Goal: Transaction & Acquisition: Book appointment/travel/reservation

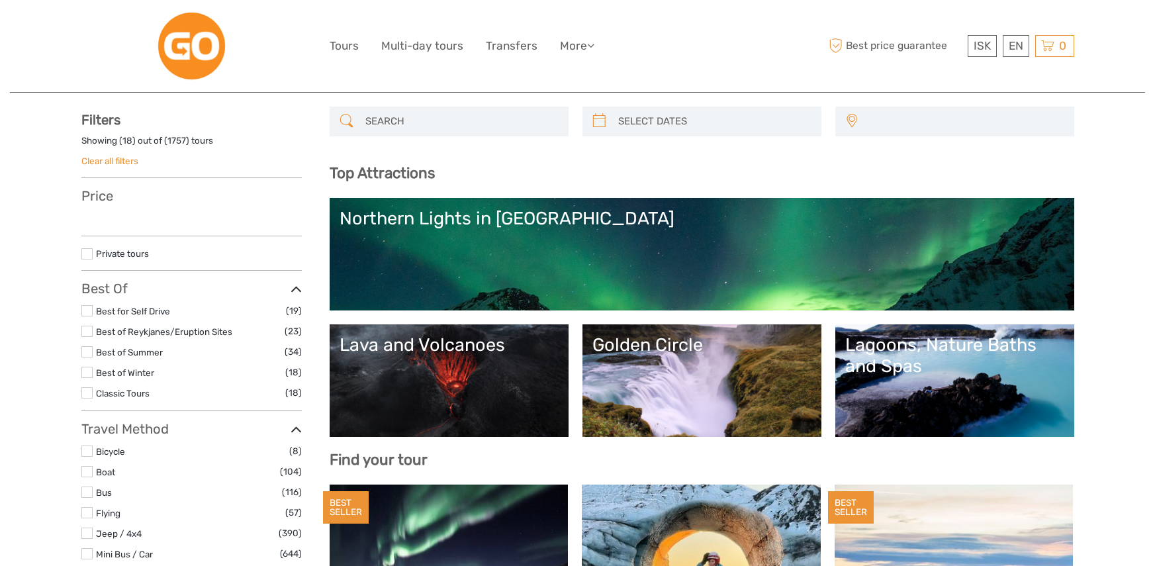
scroll to position [66, 0]
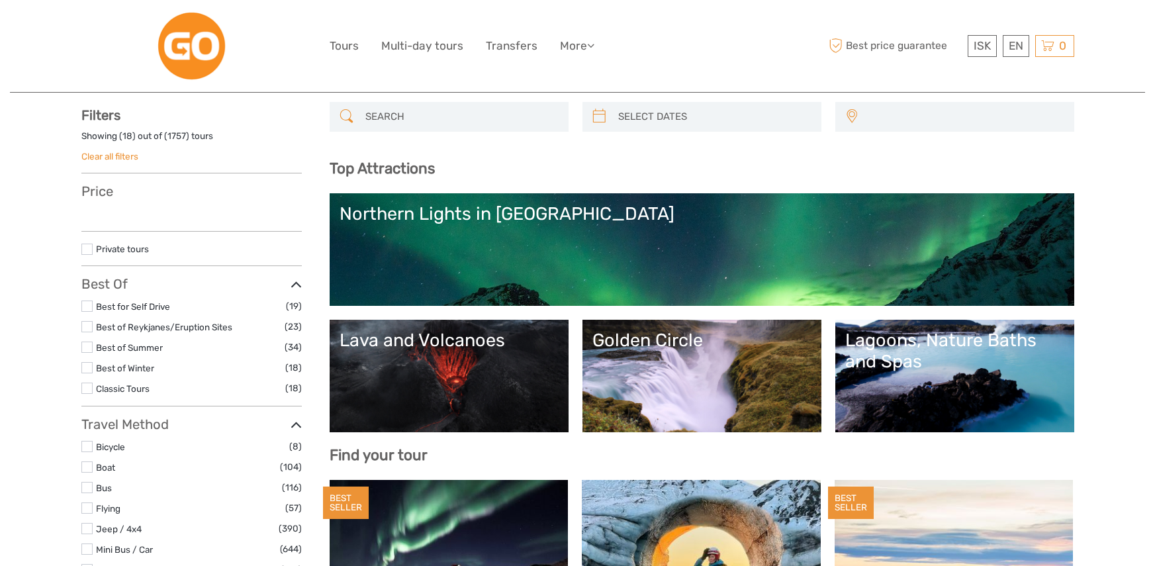
select select
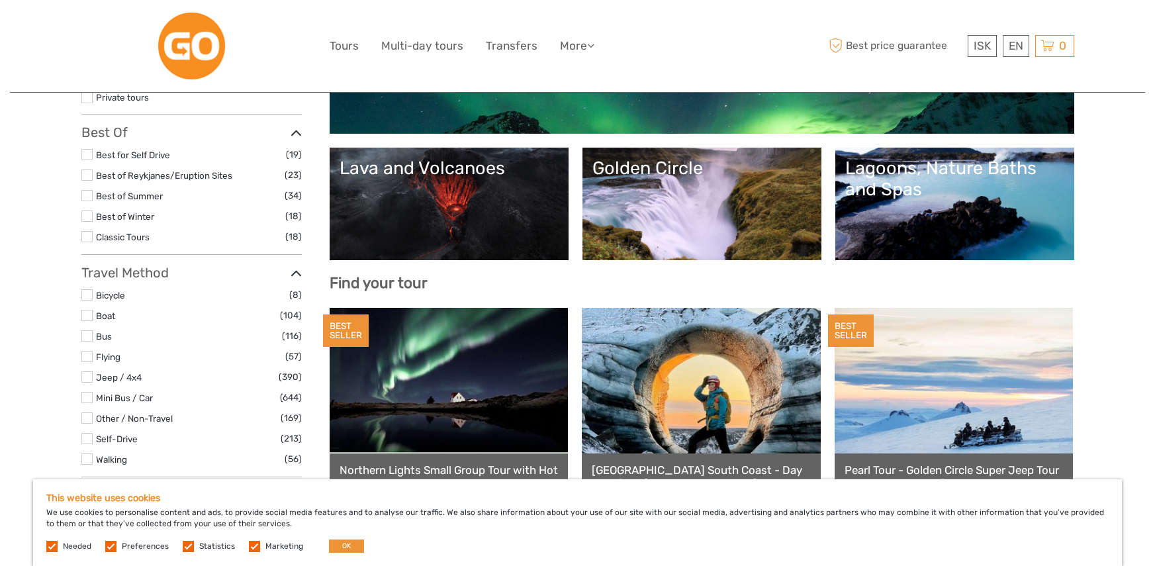
scroll to position [199, 0]
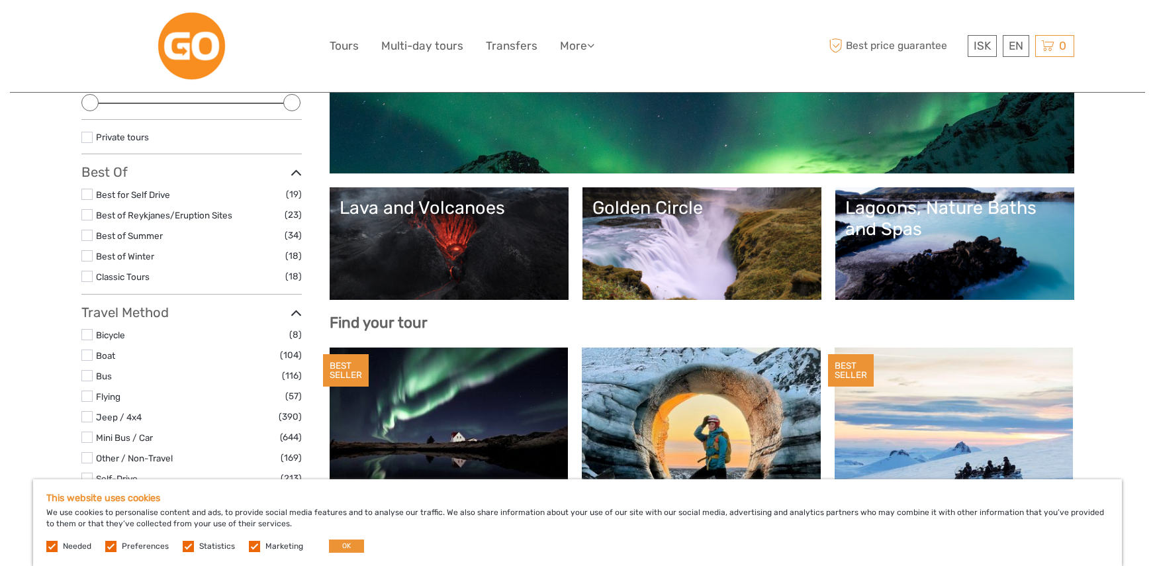
click at [504, 250] on link "Lava and Volcanoes" at bounding box center [449, 243] width 219 height 93
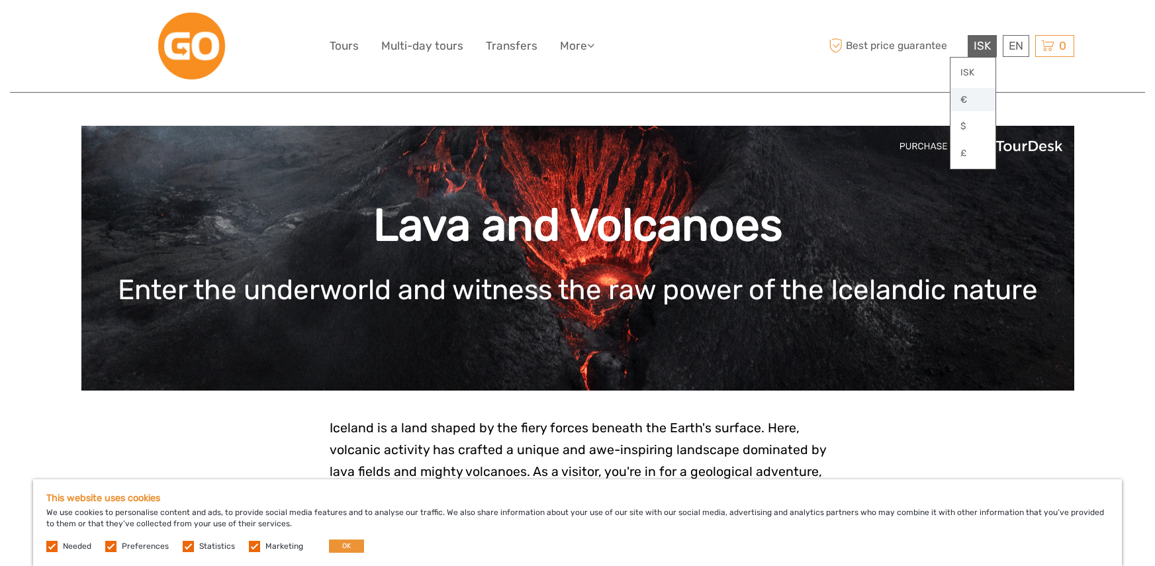
click at [970, 100] on link "€" at bounding box center [973, 100] width 45 height 24
click at [1006, 100] on link "Español" at bounding box center [1001, 100] width 56 height 24
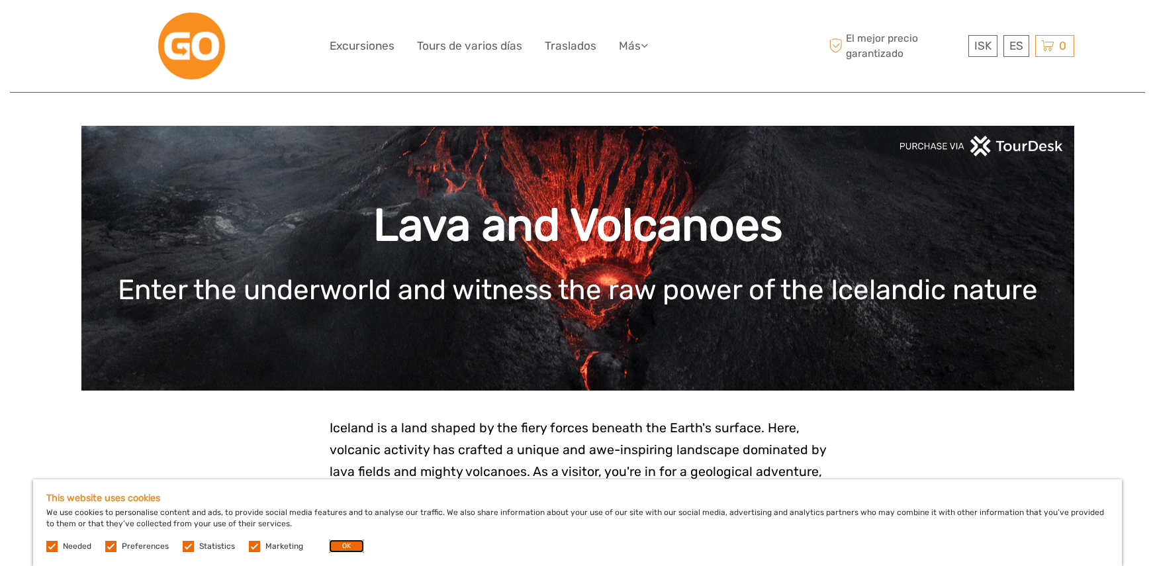
click at [341, 549] on button "OK" at bounding box center [346, 546] width 35 height 13
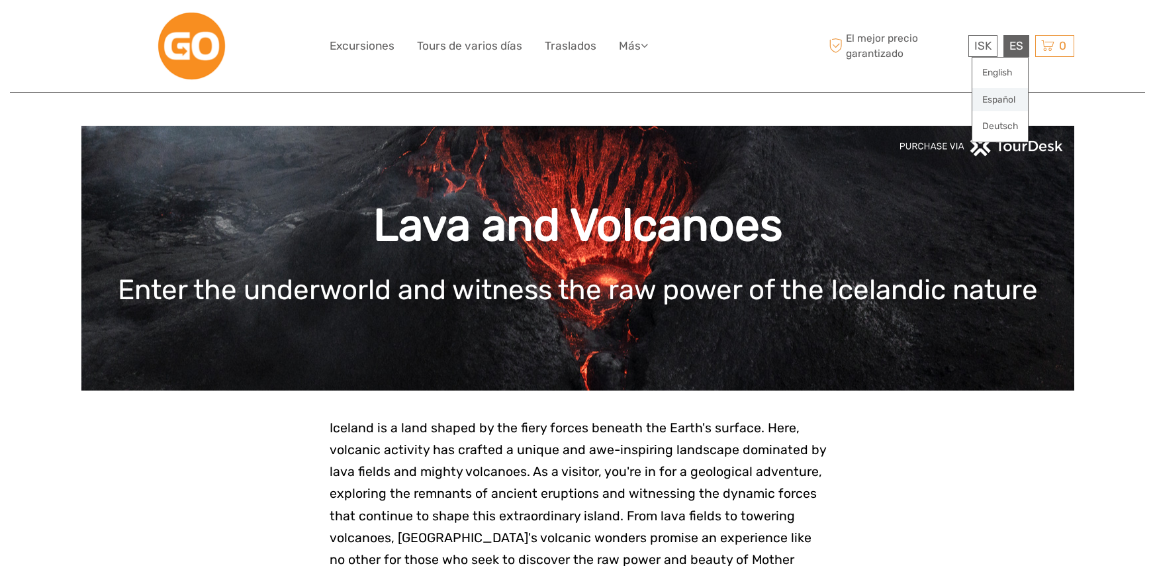
click at [994, 99] on link "Español" at bounding box center [1001, 100] width 56 height 24
click at [976, 49] on span "ISK" at bounding box center [983, 45] width 17 height 13
click at [967, 93] on link "€" at bounding box center [973, 100] width 45 height 24
click at [961, 102] on link "€" at bounding box center [973, 100] width 45 height 24
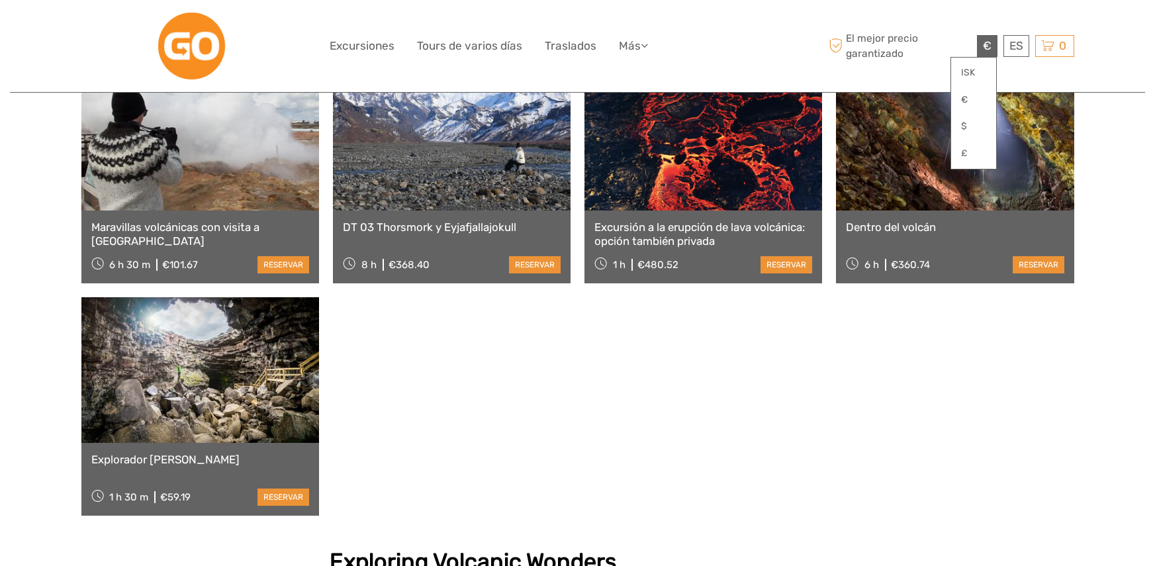
scroll to position [1059, 0]
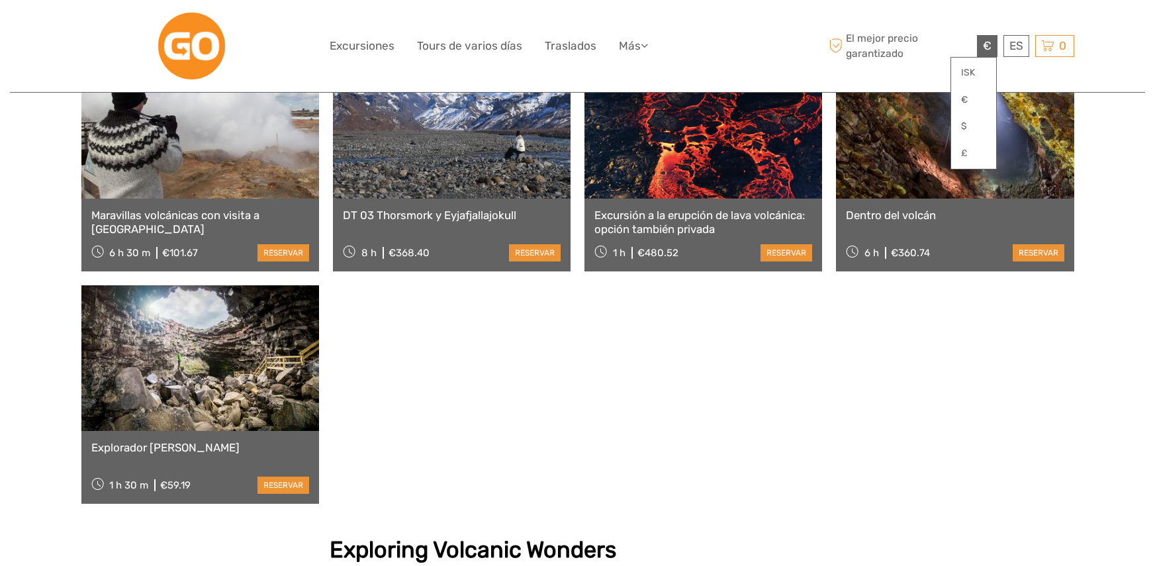
click at [691, 209] on link "Excursión a la erupción de lava volcánica: opción también privada" at bounding box center [704, 222] width 218 height 27
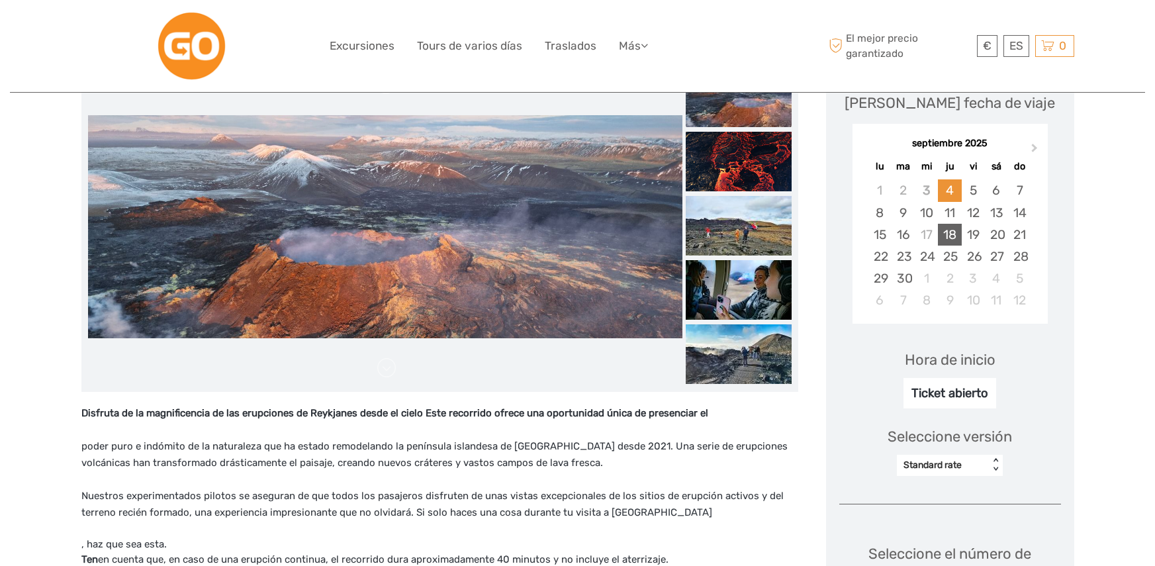
click at [957, 236] on div "18" at bounding box center [949, 235] width 23 height 22
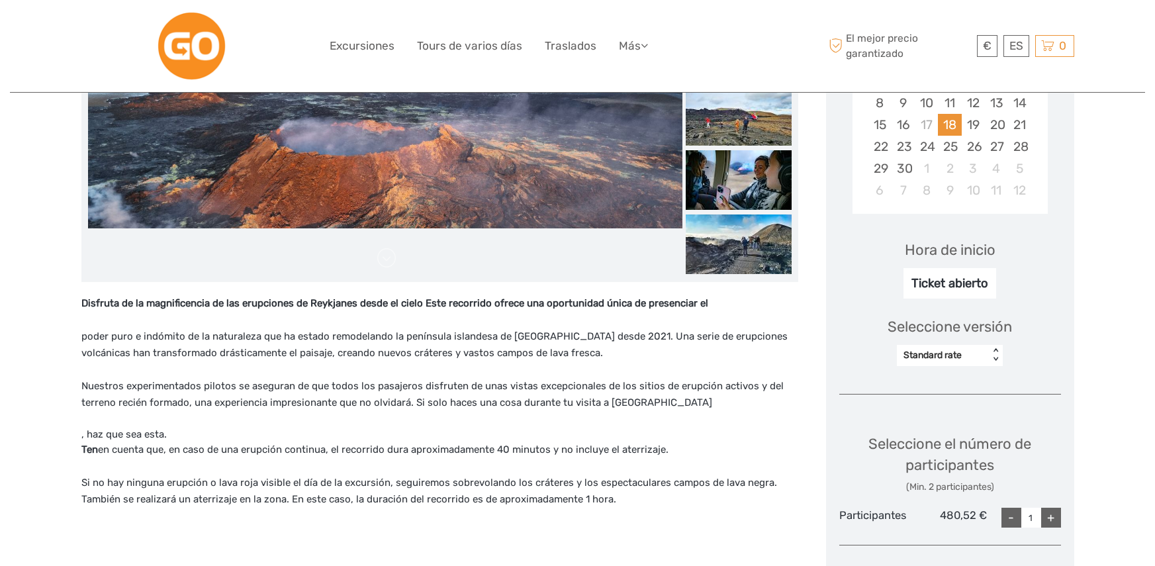
scroll to position [331, 0]
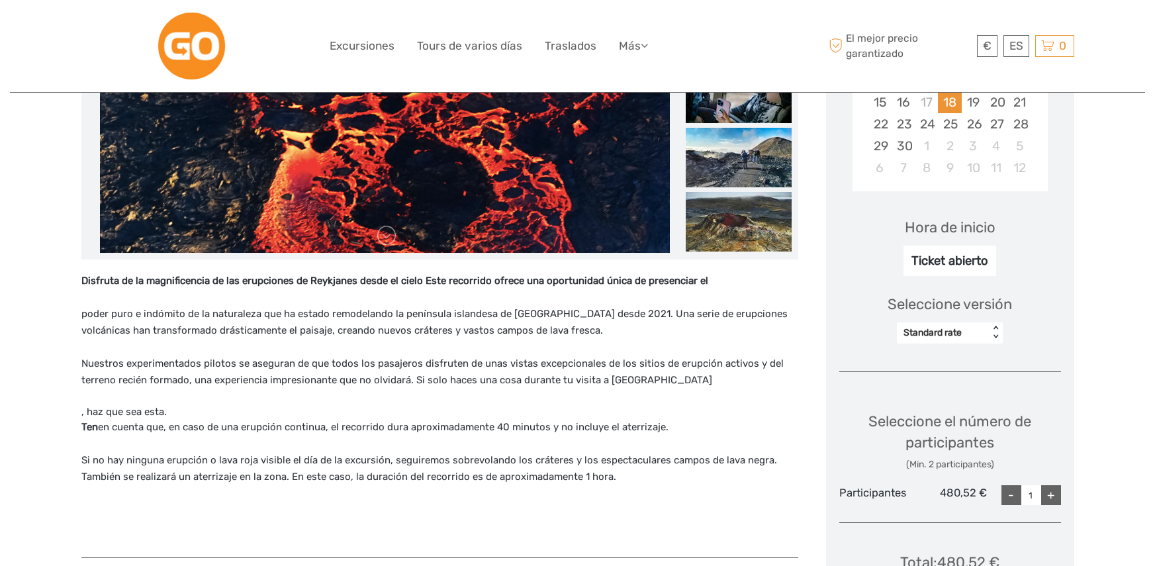
click at [1047, 489] on div "+" at bounding box center [1051, 495] width 20 height 20
type input "2"
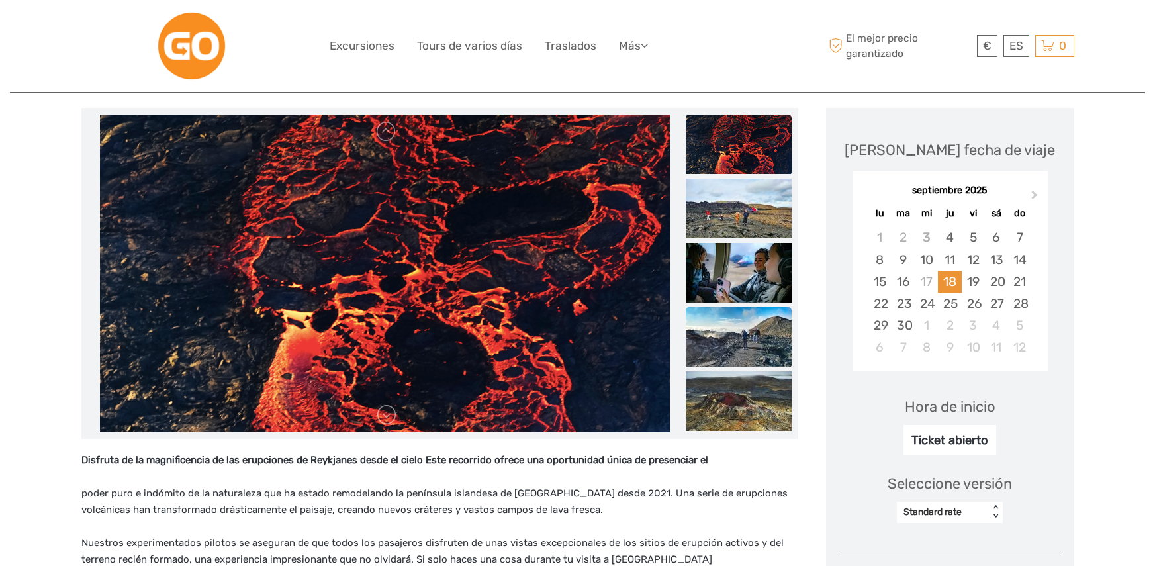
scroll to position [132, 0]
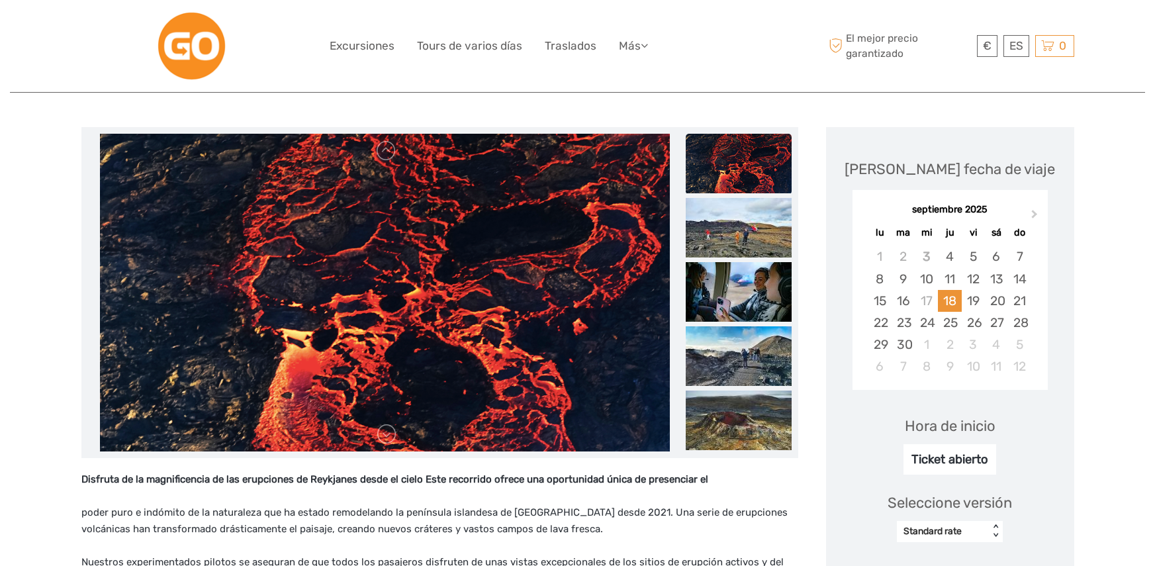
click at [728, 181] on img at bounding box center [739, 164] width 106 height 60
click at [736, 226] on img at bounding box center [739, 228] width 106 height 60
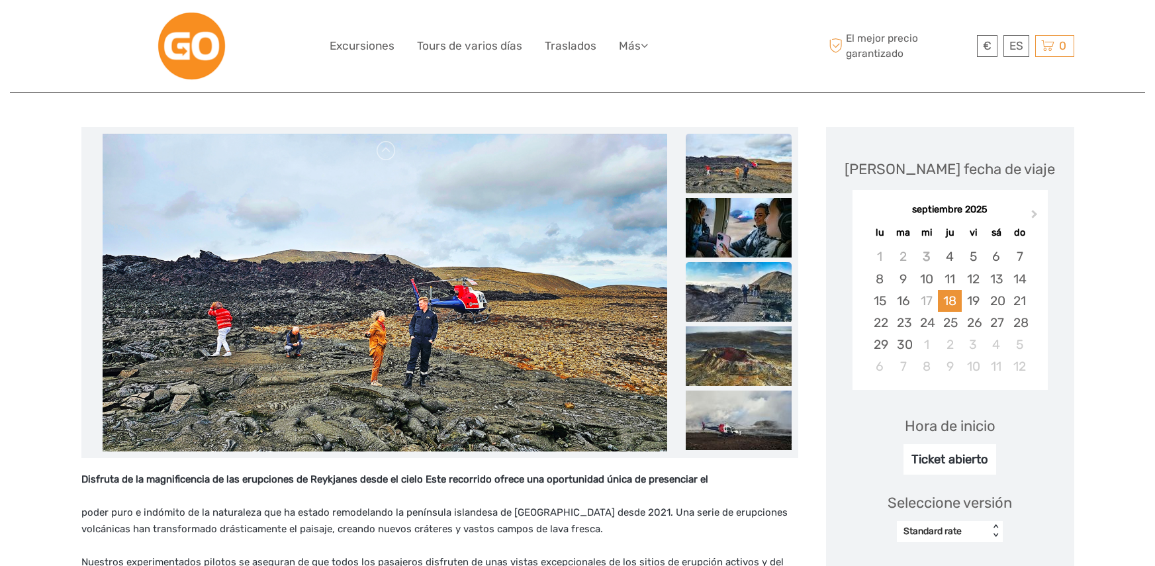
click at [734, 290] on img at bounding box center [739, 292] width 106 height 60
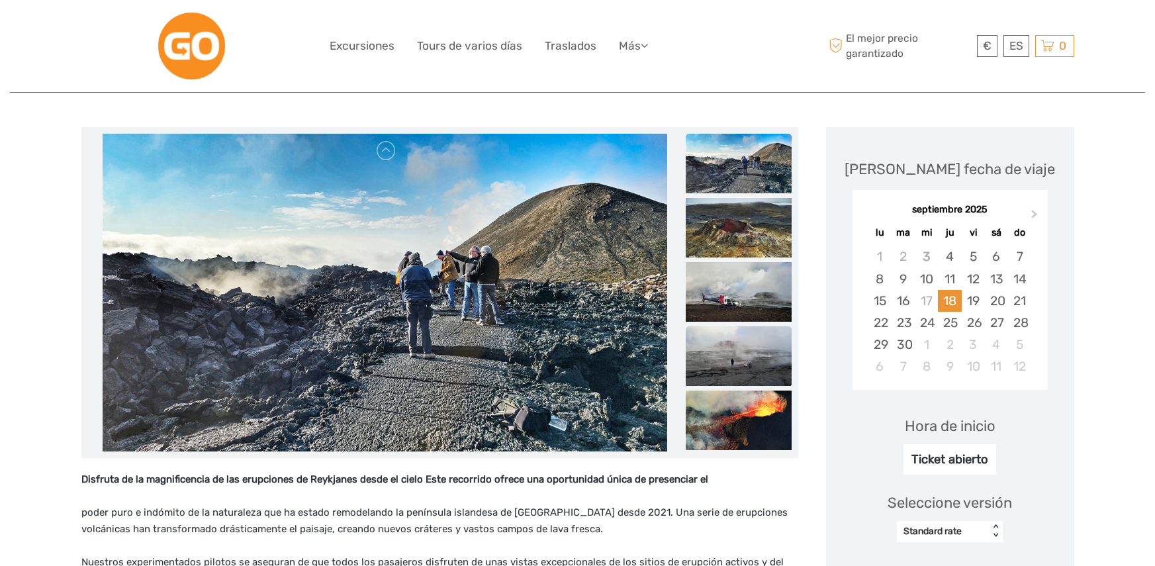
click at [726, 344] on img at bounding box center [739, 356] width 106 height 60
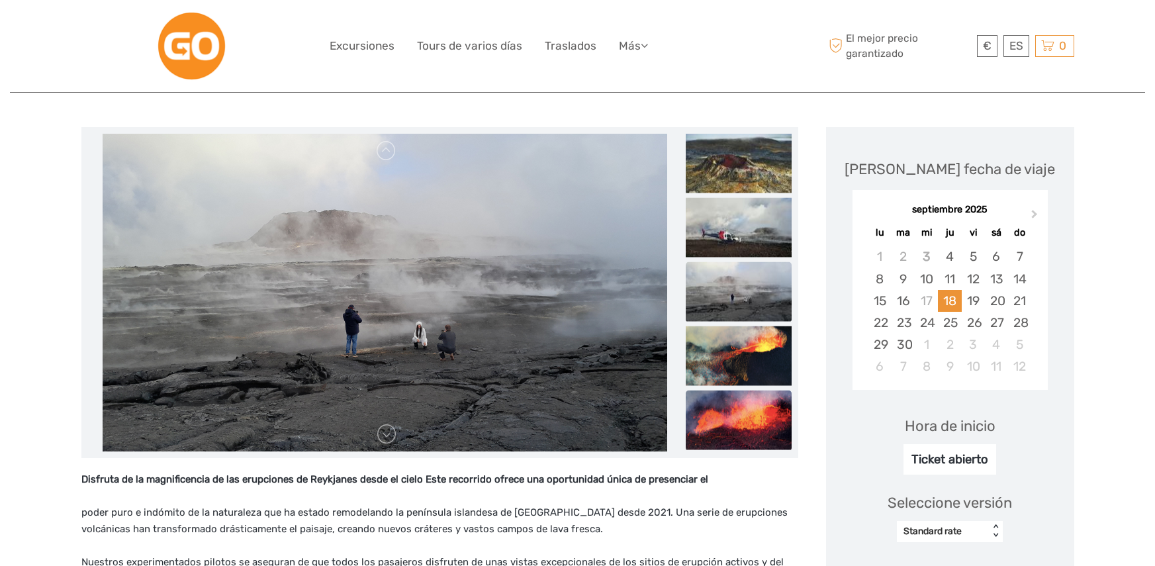
click at [723, 418] on img at bounding box center [739, 421] width 106 height 60
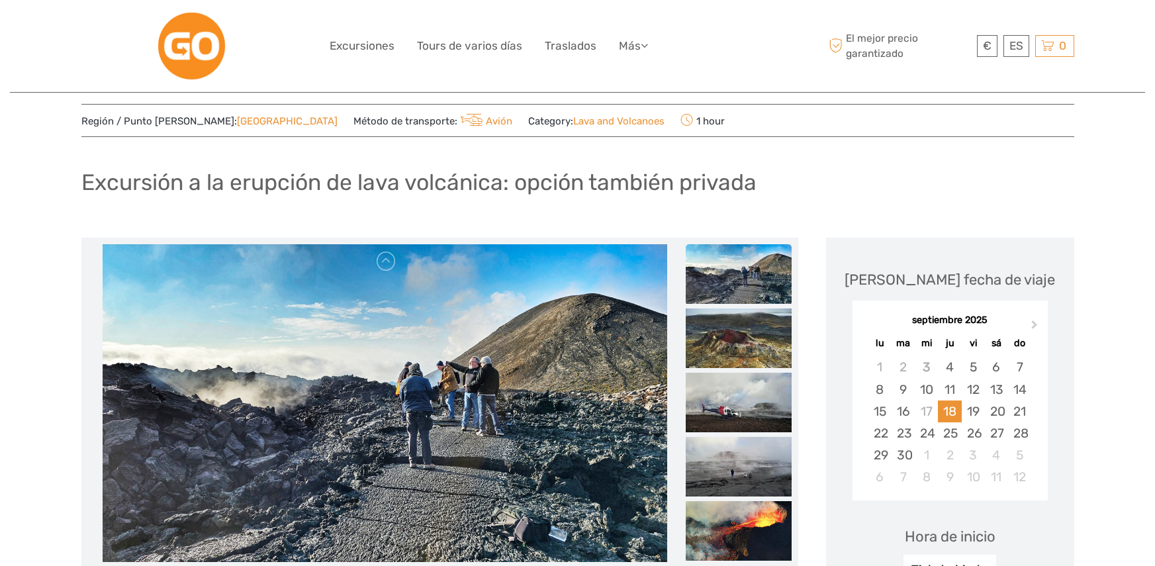
scroll to position [0, 0]
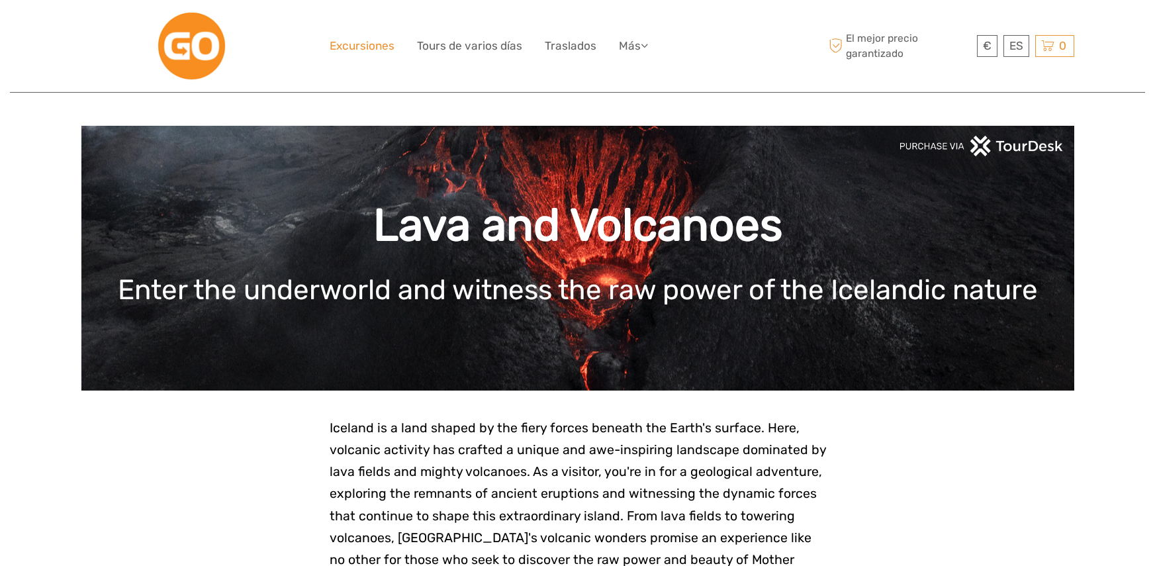
click at [388, 49] on link "Excursiones" at bounding box center [362, 45] width 65 height 19
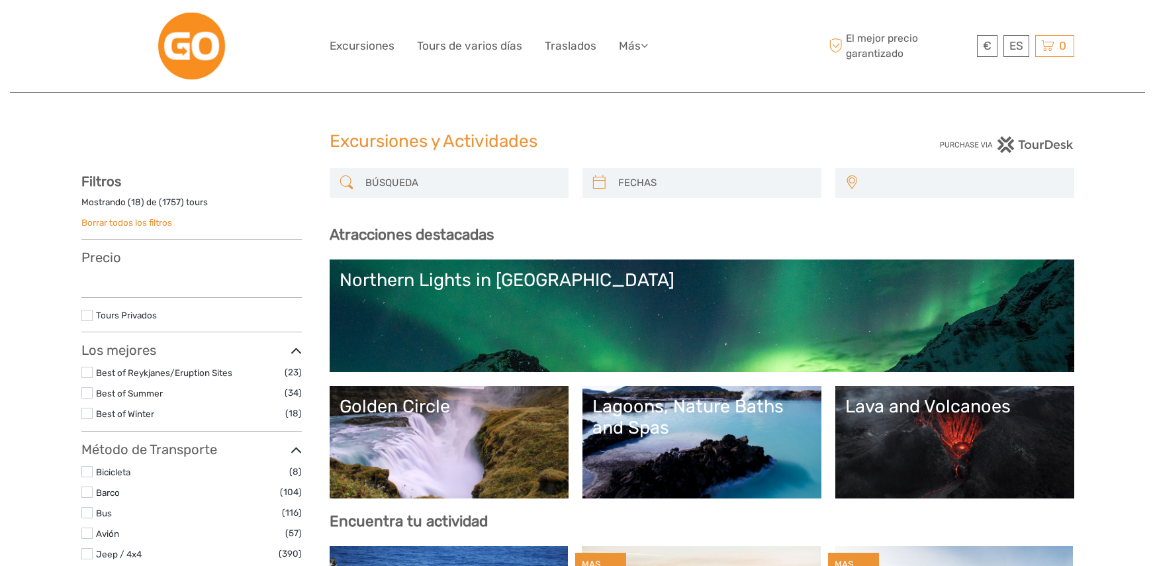
select select
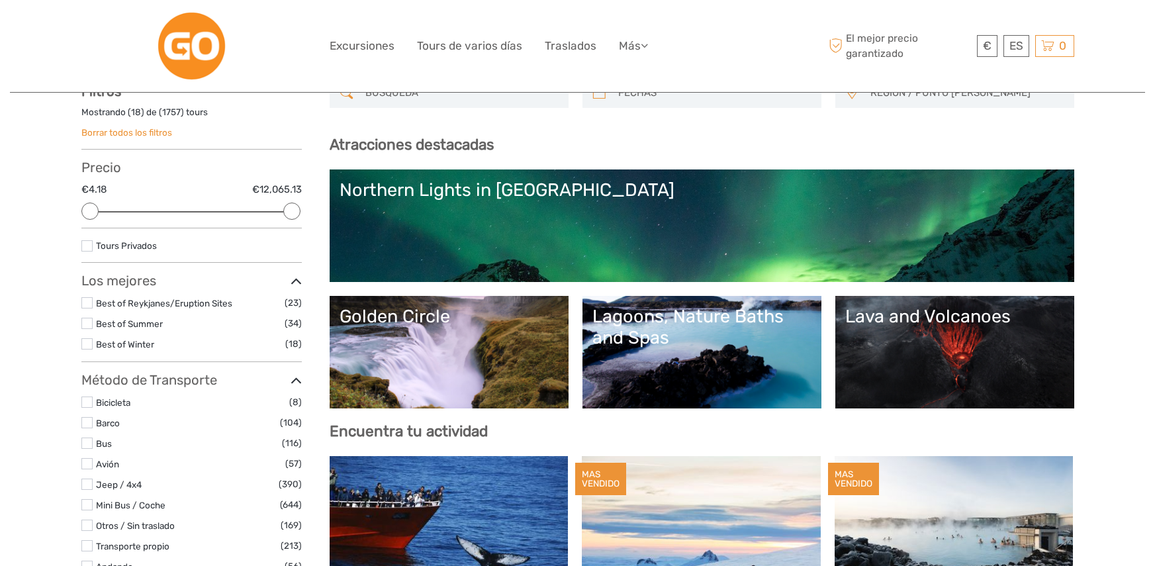
scroll to position [132, 0]
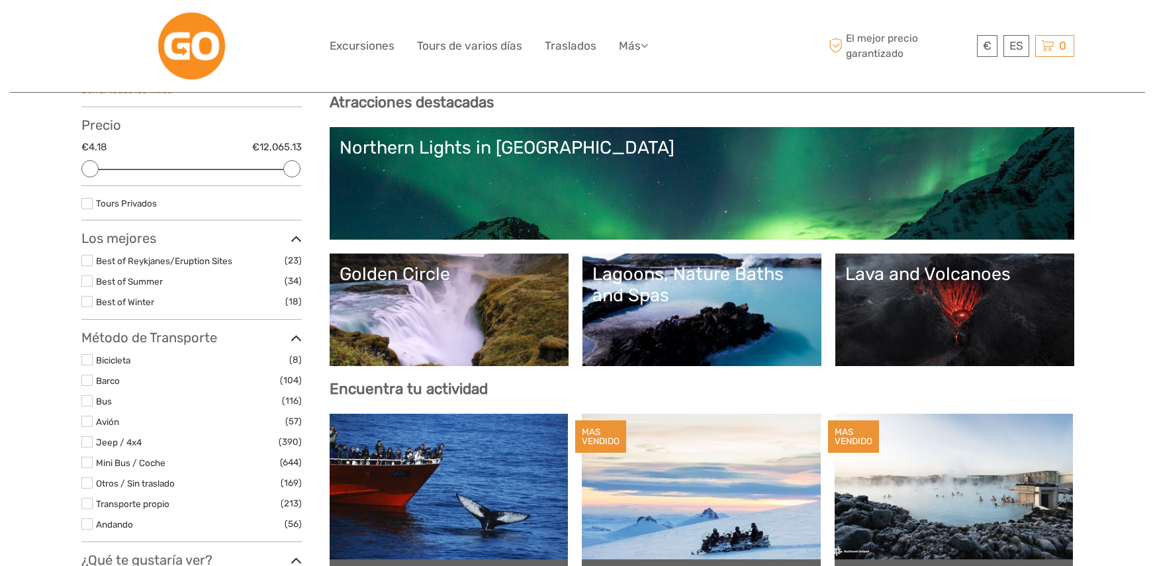
click at [502, 167] on link "Northern Lights in [GEOGRAPHIC_DATA]" at bounding box center [702, 183] width 725 height 93
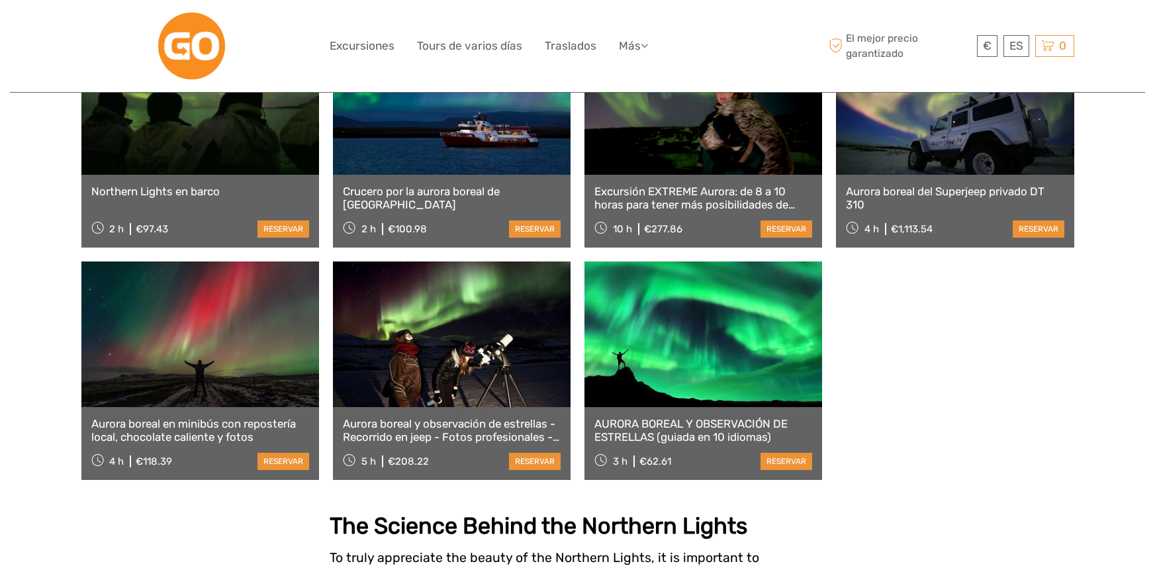
scroll to position [794, 0]
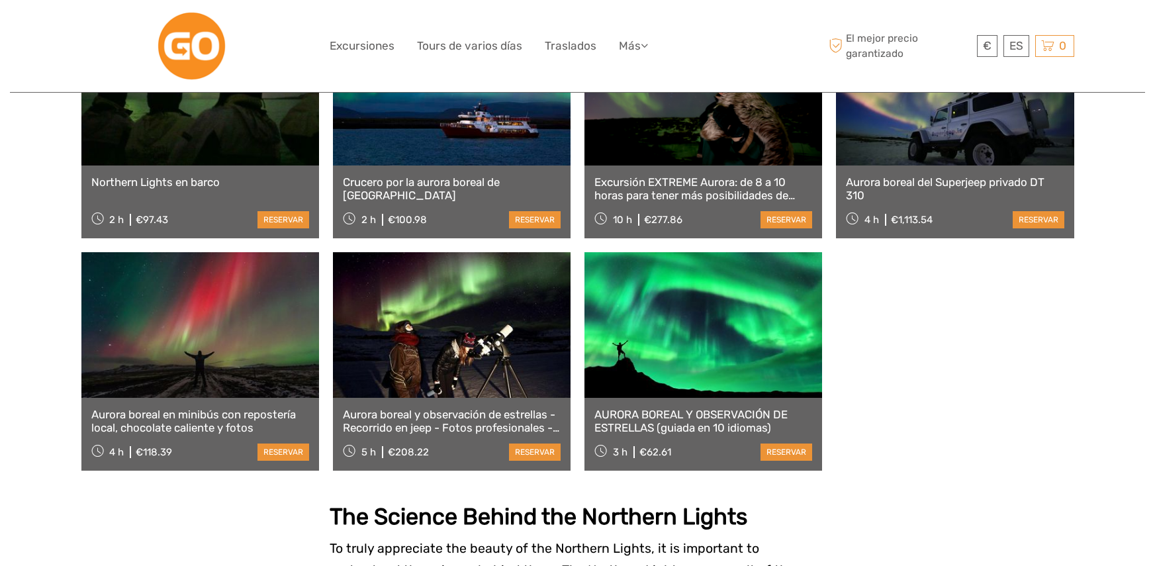
click at [702, 408] on link "AURORA BOREAL Y OBSERVACIÓN DE ESTRELLAS (guiada en 10 idiomas)" at bounding box center [704, 421] width 218 height 27
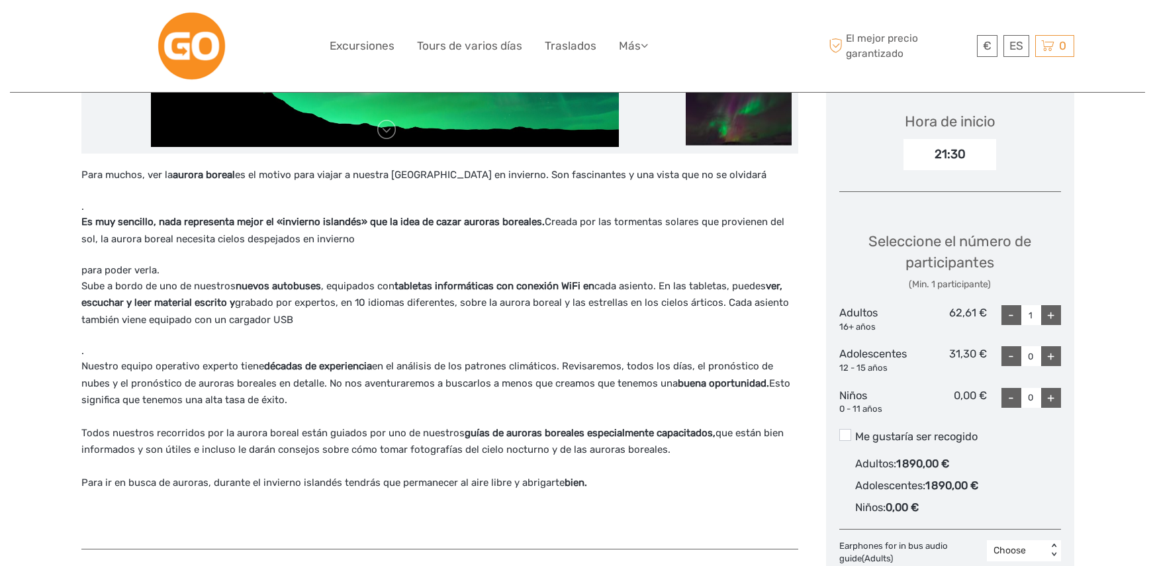
scroll to position [463, 0]
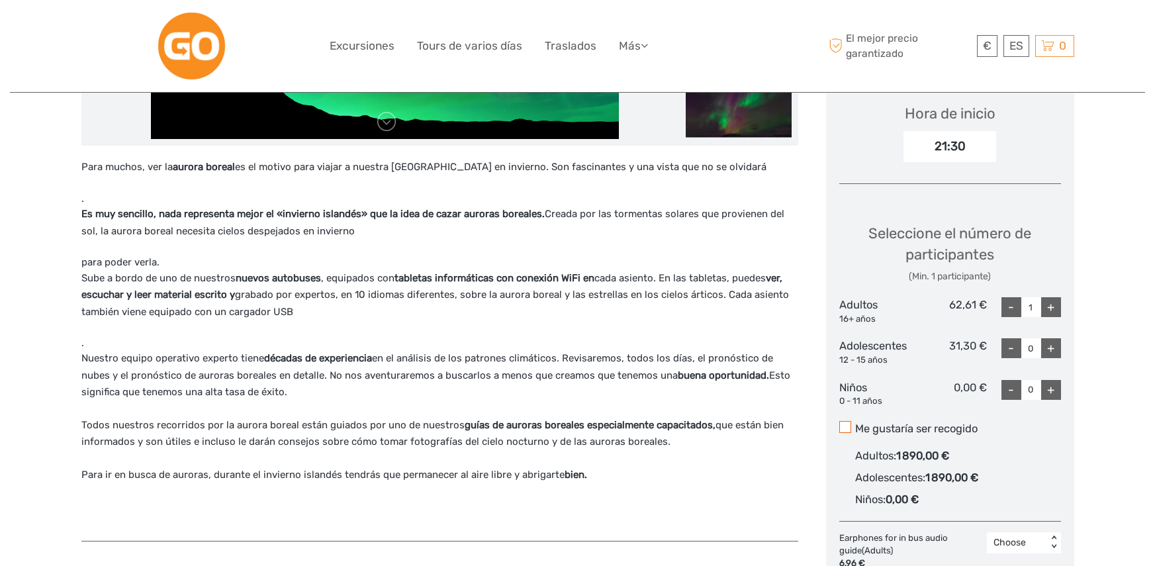
click at [847, 421] on span at bounding box center [845, 427] width 12 height 12
click at [855, 424] on input "Me gustaría ser recogido" at bounding box center [855, 424] width 0 height 0
click at [1049, 297] on div "+" at bounding box center [1051, 307] width 20 height 20
type input "2"
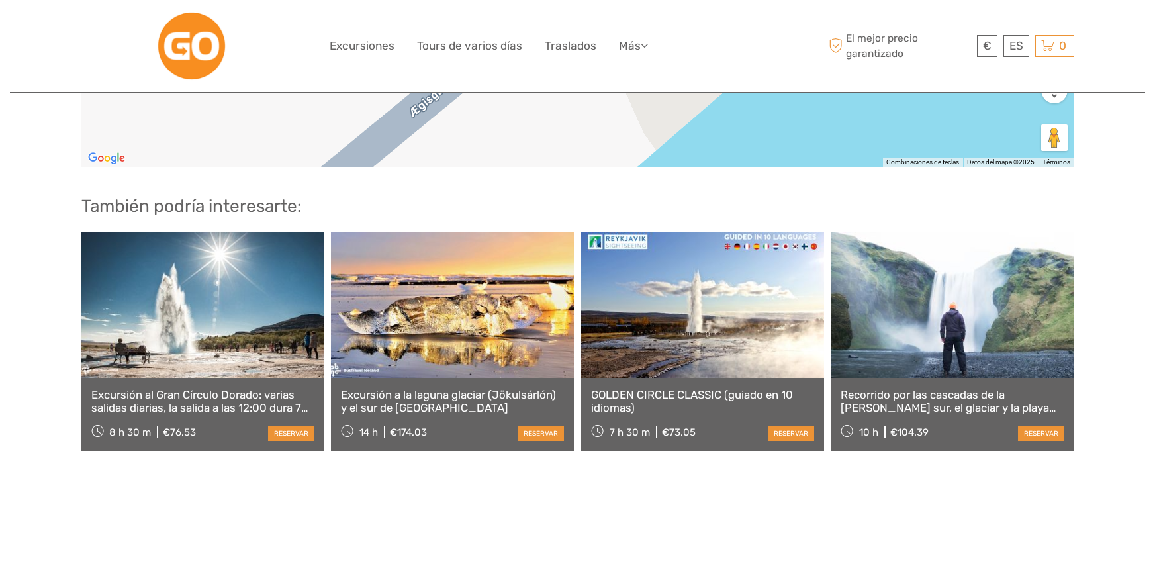
scroll to position [1920, 0]
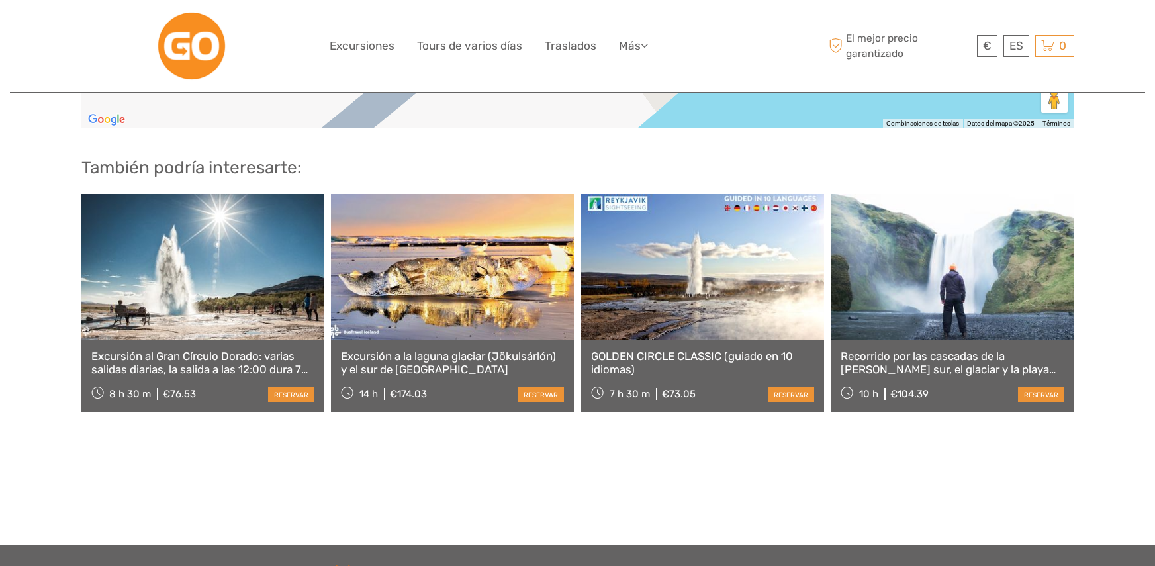
click at [642, 350] on link "GOLDEN CIRCLE CLASSIC (guiado en 10 idiomas)" at bounding box center [702, 363] width 223 height 27
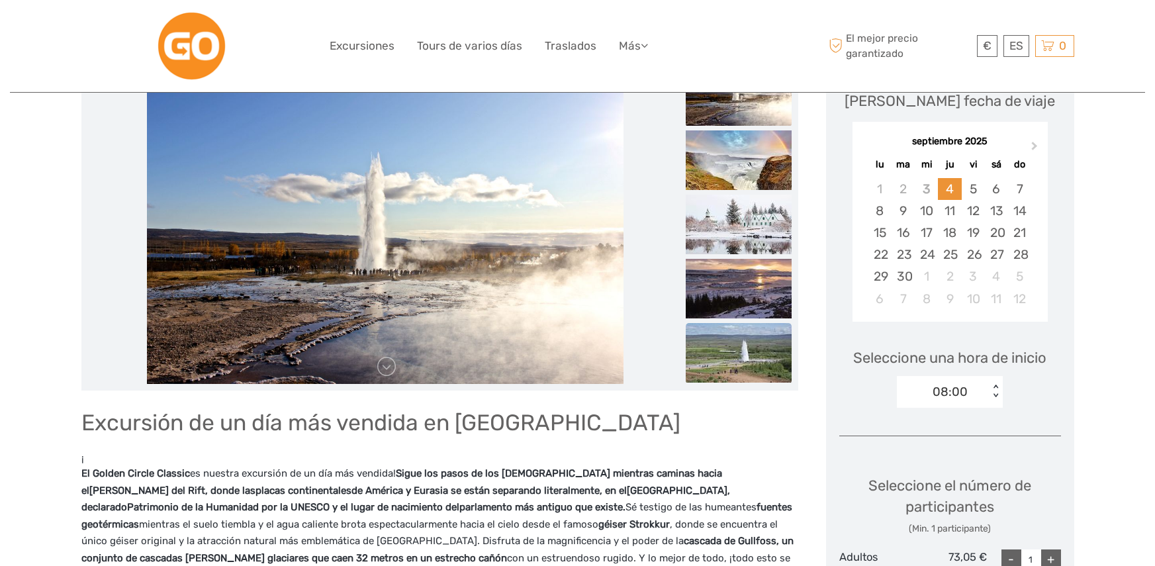
scroll to position [199, 0]
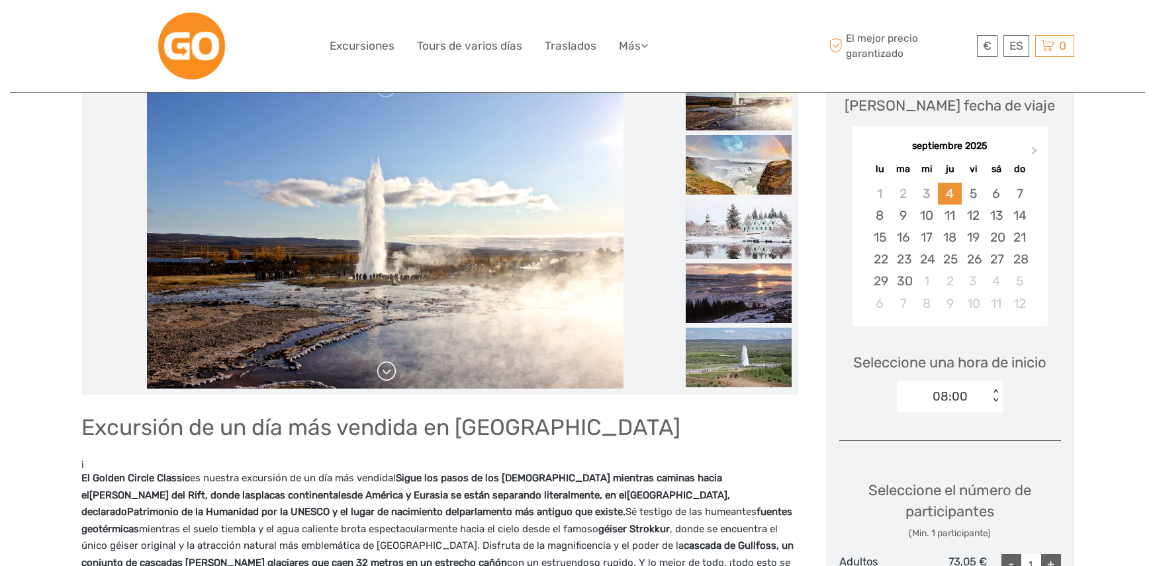
click at [393, 367] on link at bounding box center [386, 371] width 21 height 21
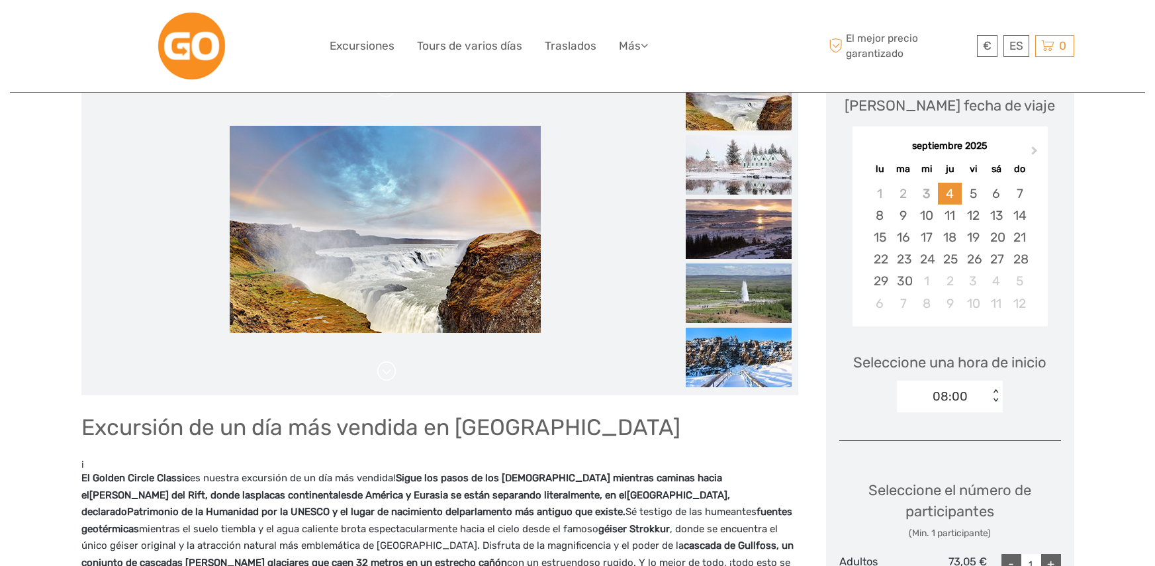
click at [393, 367] on link at bounding box center [386, 371] width 21 height 21
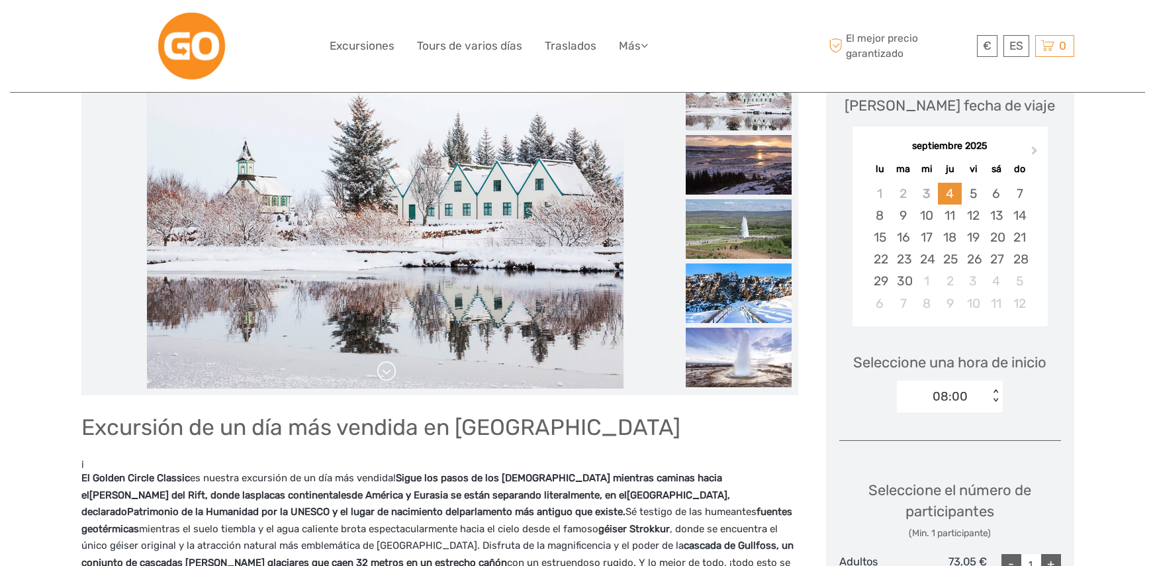
click at [393, 367] on link at bounding box center [386, 371] width 21 height 21
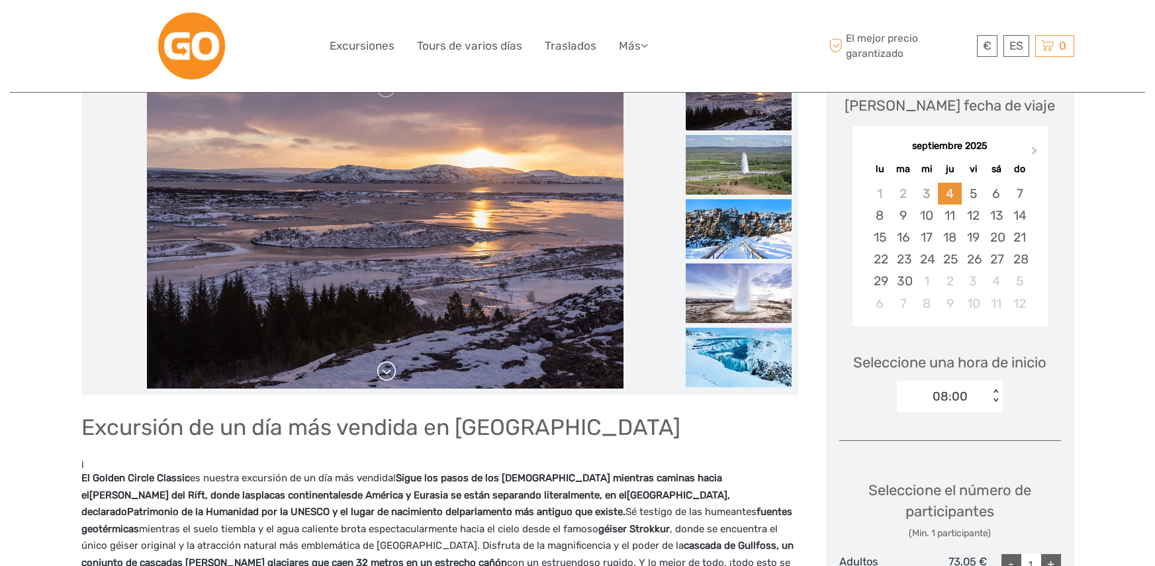
click at [393, 367] on link at bounding box center [386, 371] width 21 height 21
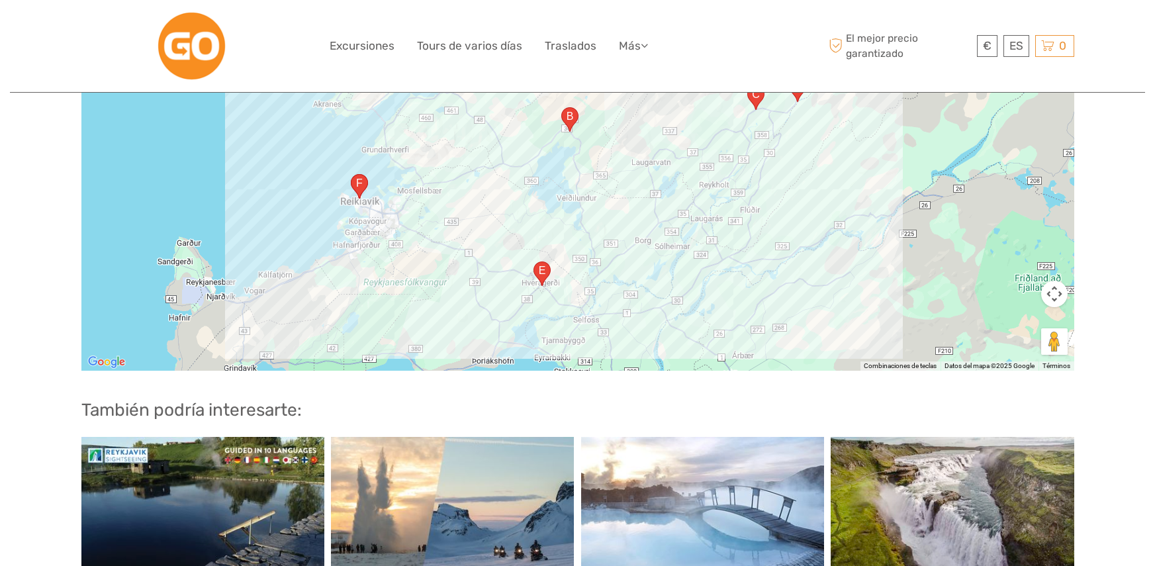
scroll to position [1655, 0]
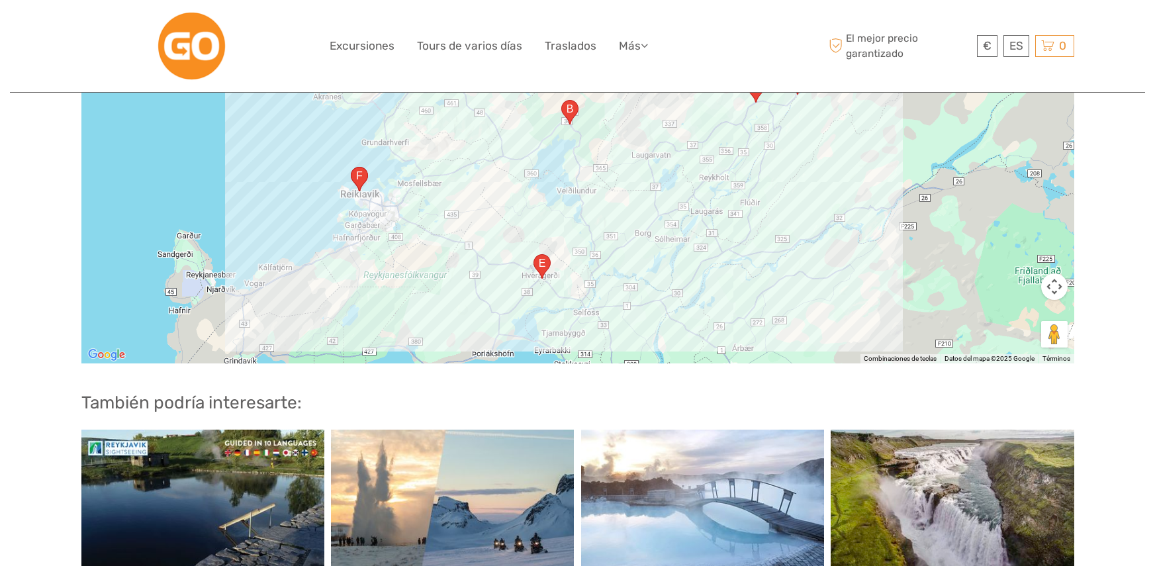
click at [541, 251] on img "Dalsbrún 2, 810 Hveragerði, Islandia" at bounding box center [542, 266] width 28 height 35
click at [638, 250] on div "Dalsbrún 2, 810 [GEOGRAPHIC_DATA], [GEOGRAPHIC_DATA]" at bounding box center [577, 197] width 993 height 331
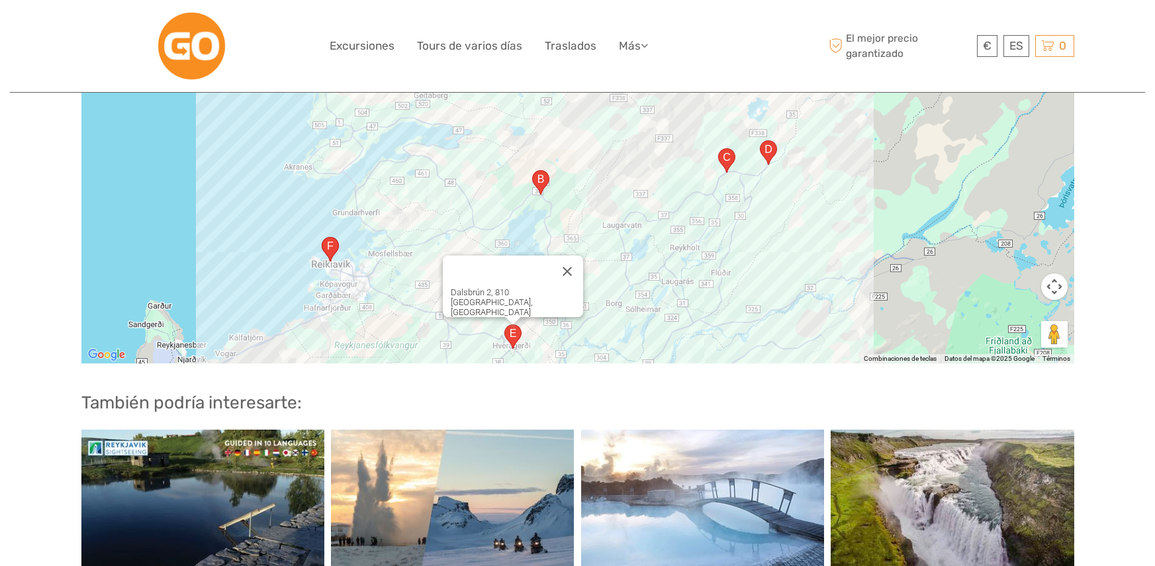
drag, startPoint x: 664, startPoint y: 216, endPoint x: 635, endPoint y: 287, distance: 77.2
click at [635, 287] on div "Dalsbrún 2, 810 [GEOGRAPHIC_DATA], [GEOGRAPHIC_DATA]" at bounding box center [577, 197] width 993 height 331
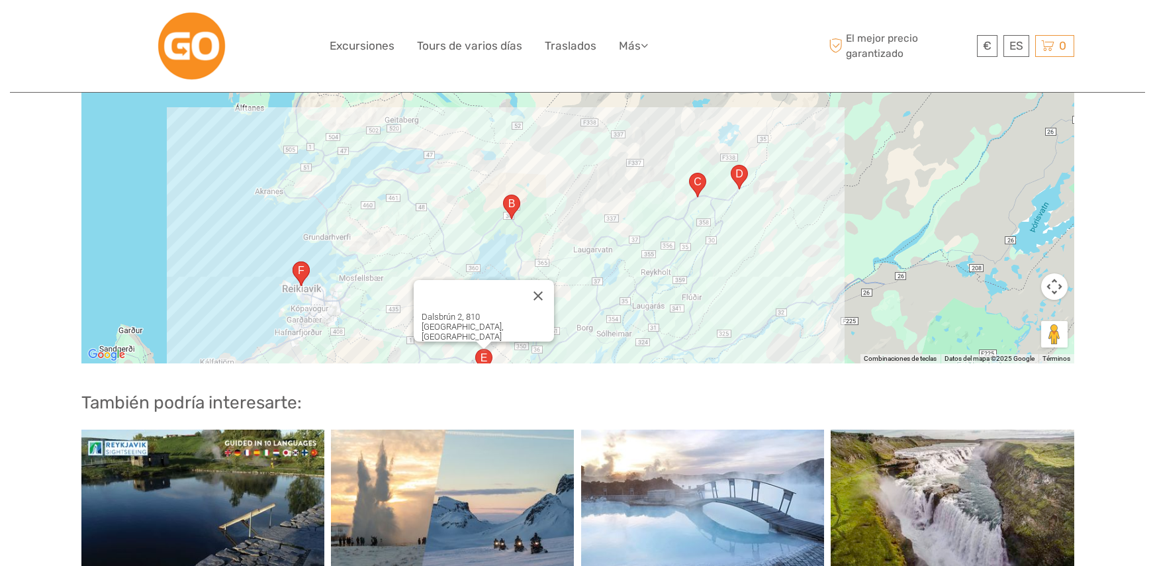
drag, startPoint x: 684, startPoint y: 236, endPoint x: 621, endPoint y: 244, distance: 63.4
click at [625, 245] on div "Dalsbrún 2, 810 [GEOGRAPHIC_DATA], [GEOGRAPHIC_DATA]" at bounding box center [577, 197] width 993 height 331
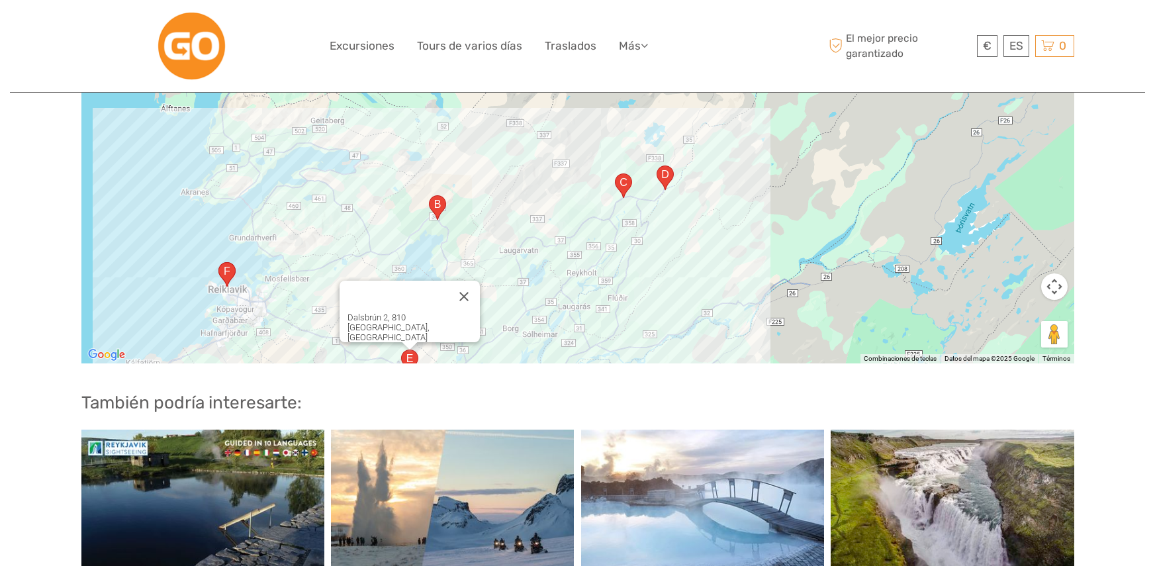
click at [675, 162] on img "Gullfossvegur, 806, Islandia" at bounding box center [665, 177] width 28 height 35
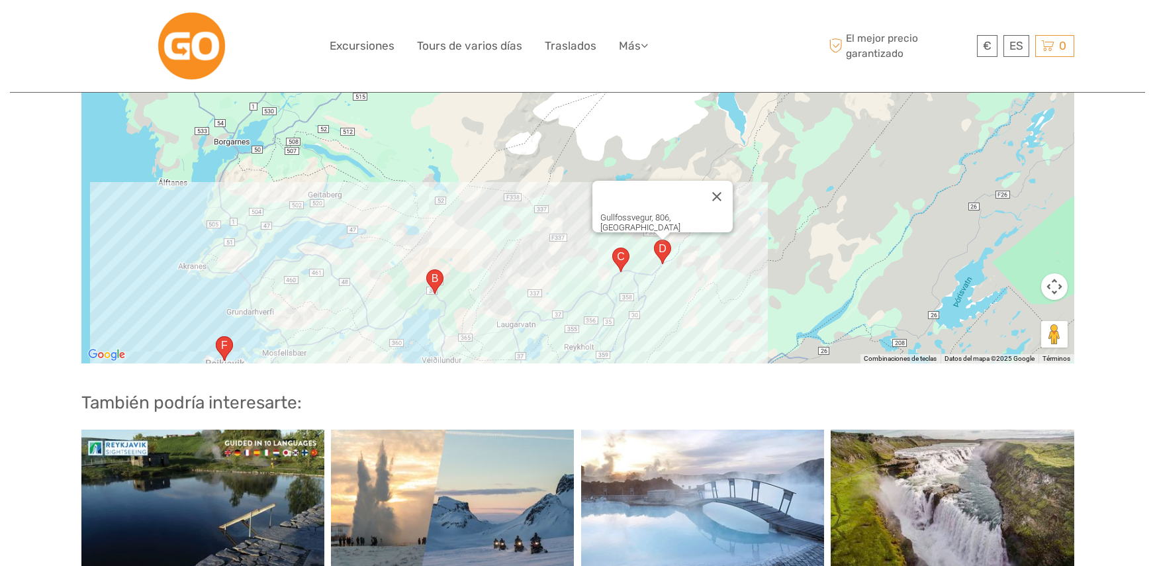
drag, startPoint x: 661, startPoint y: 200, endPoint x: 659, endPoint y: 264, distance: 64.2
click at [659, 275] on div "Gullfossvegur, 806, [GEOGRAPHIC_DATA]" at bounding box center [577, 197] width 993 height 331
click at [614, 243] on img "35, 806, Islandia" at bounding box center [621, 258] width 28 height 35
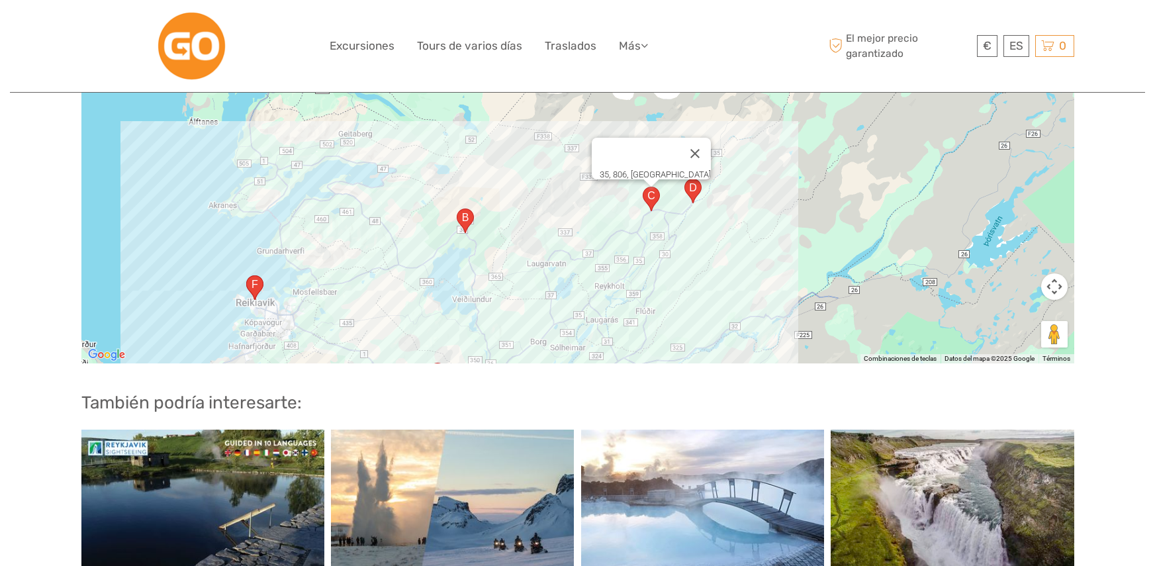
drag, startPoint x: 612, startPoint y: 279, endPoint x: 673, endPoint y: 193, distance: 105.6
click at [673, 193] on div "35, 806, [GEOGRAPHIC_DATA]" at bounding box center [577, 197] width 993 height 331
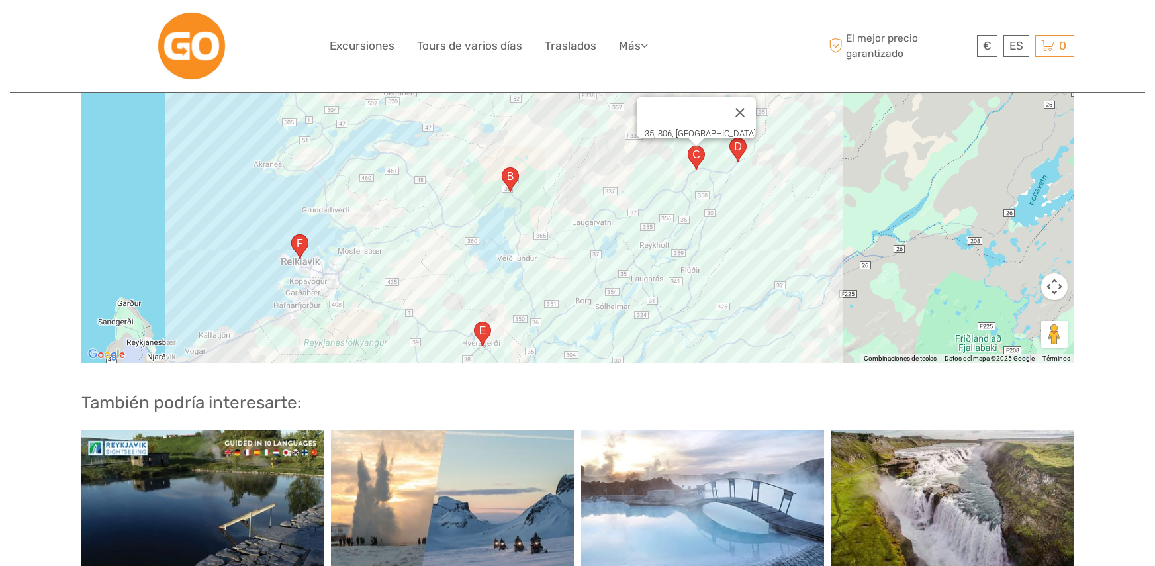
click at [508, 168] on img "36, 806, Islandia" at bounding box center [511, 179] width 28 height 35
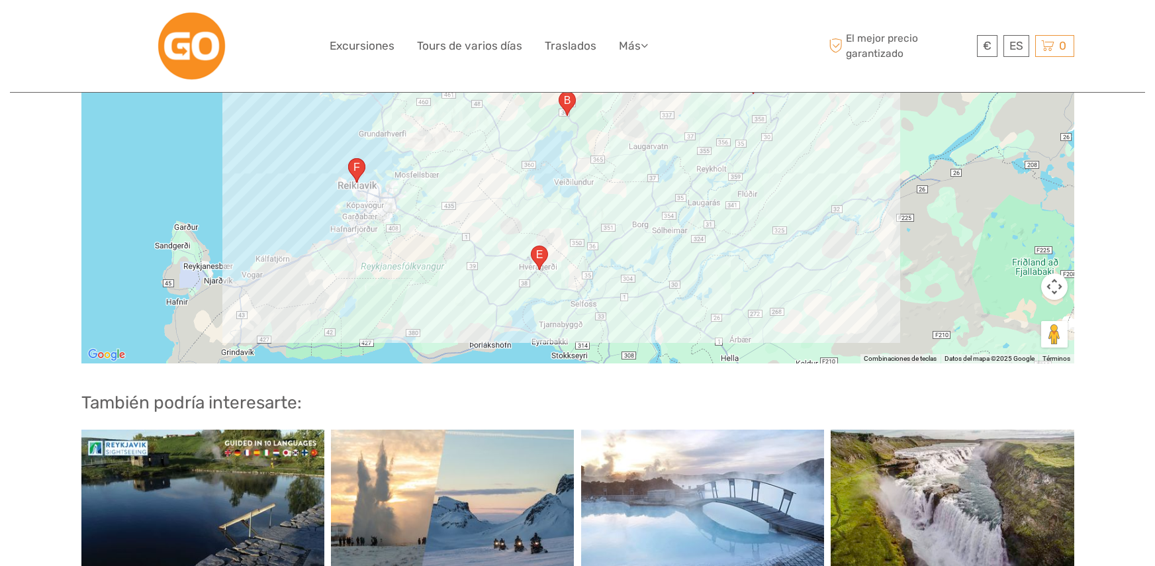
drag, startPoint x: 487, startPoint y: 199, endPoint x: 546, endPoint y: 122, distance: 96.8
click at [546, 122] on div "36, 806, [GEOGRAPHIC_DATA]" at bounding box center [577, 197] width 993 height 331
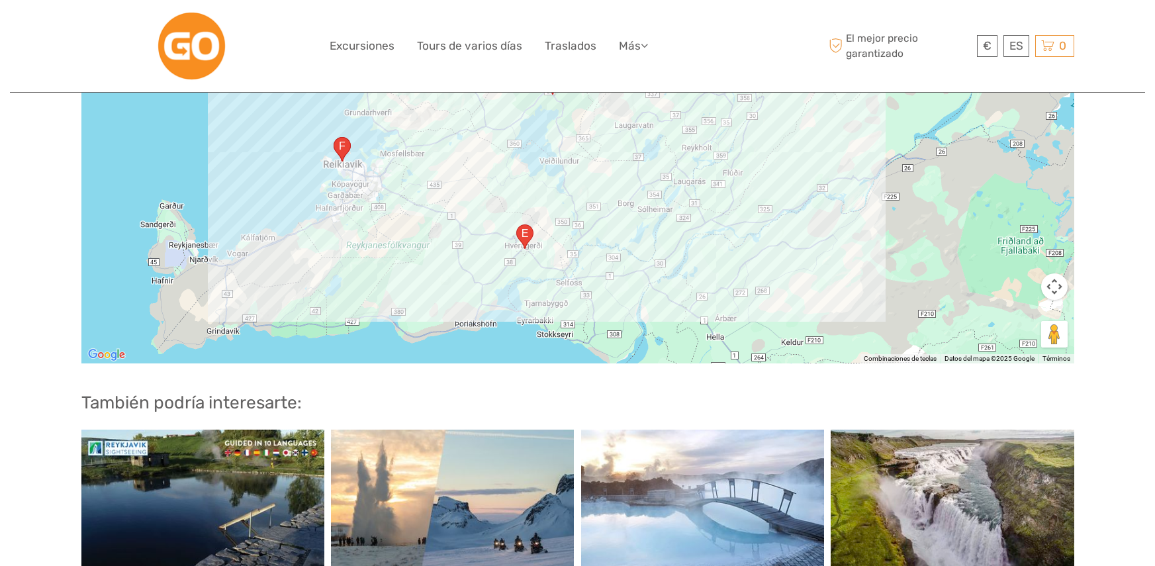
drag, startPoint x: 560, startPoint y: 208, endPoint x: 540, endPoint y: 163, distance: 49.2
click at [540, 164] on div "36, 806, [GEOGRAPHIC_DATA]" at bounding box center [577, 197] width 993 height 331
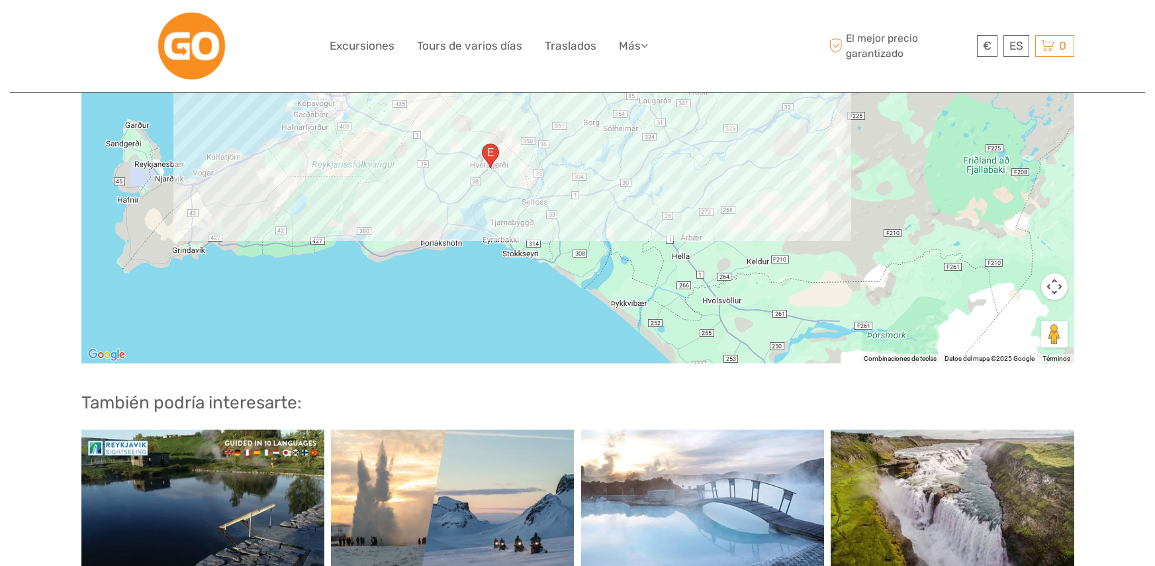
drag, startPoint x: 550, startPoint y: 265, endPoint x: 536, endPoint y: 230, distance: 38.6
click at [536, 229] on div "36, 806, [GEOGRAPHIC_DATA]" at bounding box center [577, 197] width 993 height 331
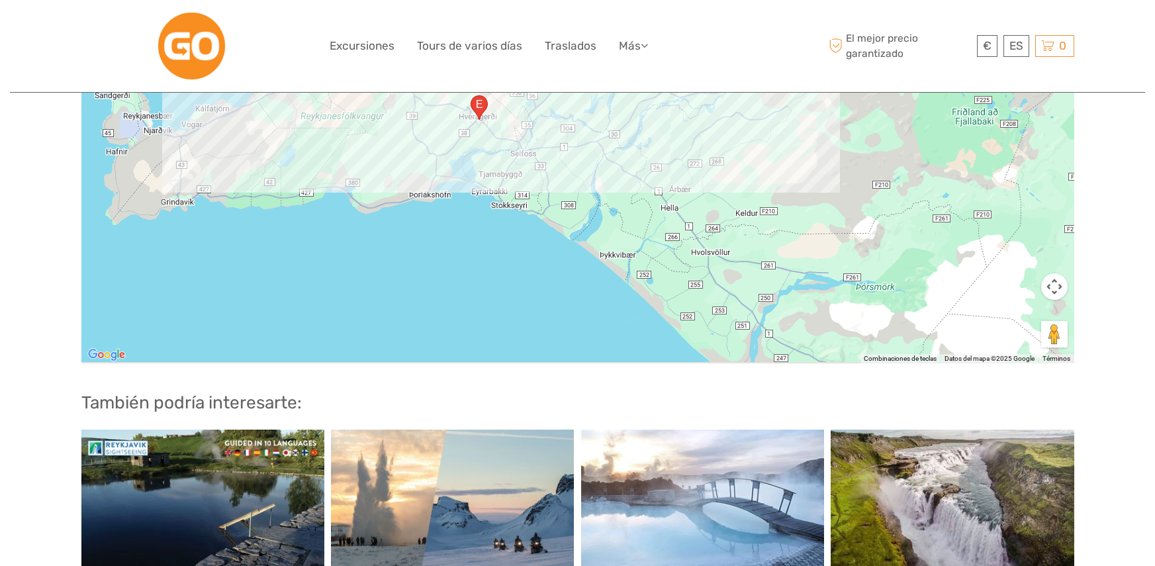
drag, startPoint x: 628, startPoint y: 292, endPoint x: 593, endPoint y: 197, distance: 101.6
click at [593, 197] on div "36, 806, [GEOGRAPHIC_DATA]" at bounding box center [577, 197] width 993 height 331
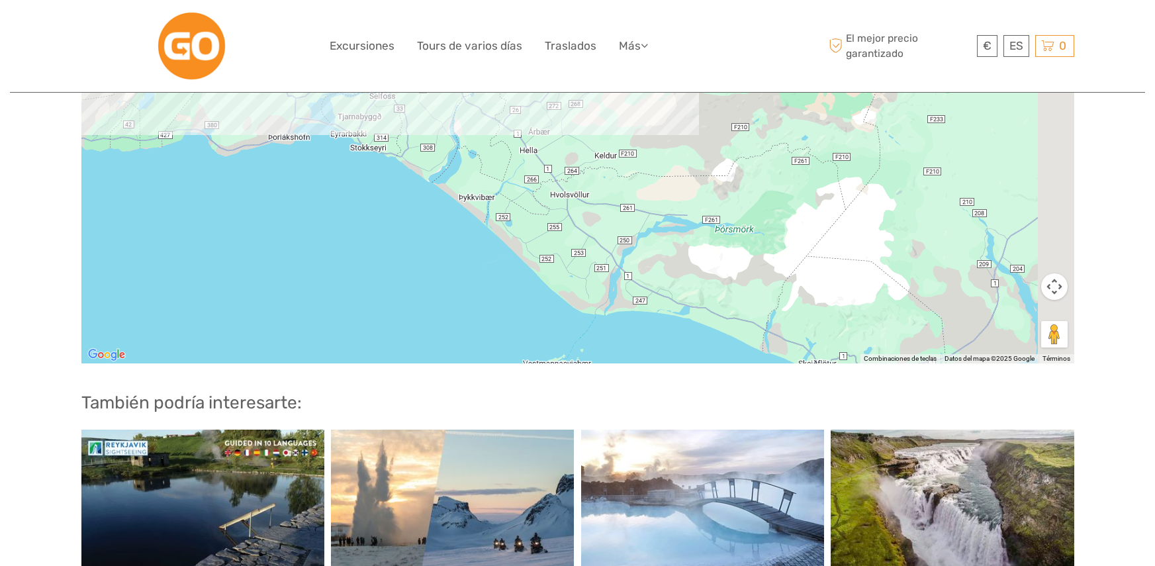
drag, startPoint x: 657, startPoint y: 222, endPoint x: 435, endPoint y: 187, distance: 225.3
click at [435, 187] on div "36, 806, [GEOGRAPHIC_DATA]" at bounding box center [577, 197] width 993 height 331
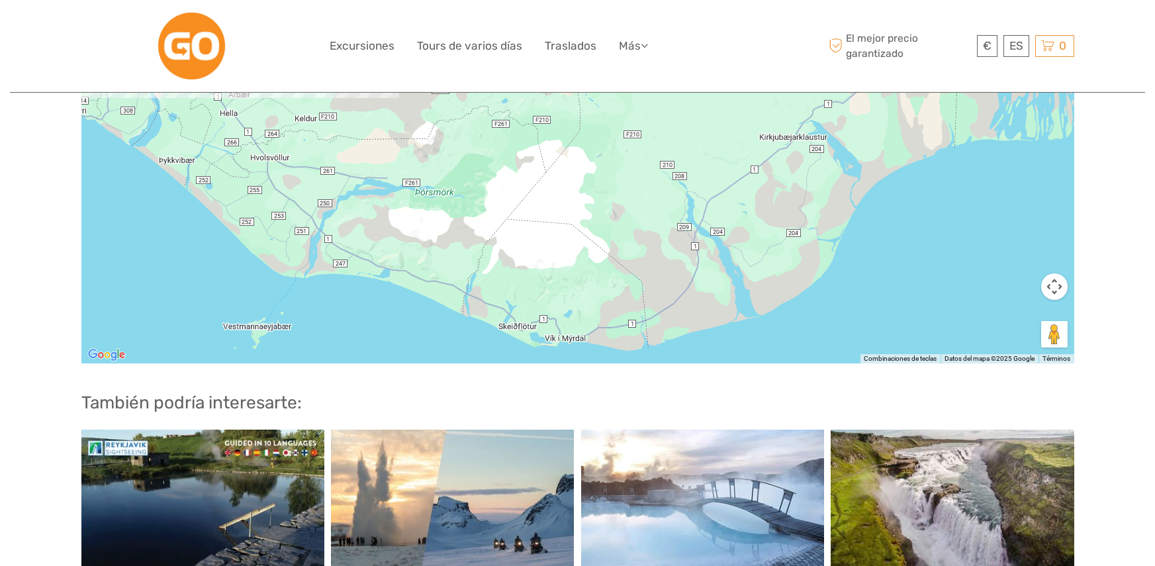
drag, startPoint x: 645, startPoint y: 260, endPoint x: 604, endPoint y: 287, distance: 49.6
click at [604, 286] on div "36, 806, [GEOGRAPHIC_DATA]" at bounding box center [577, 197] width 993 height 331
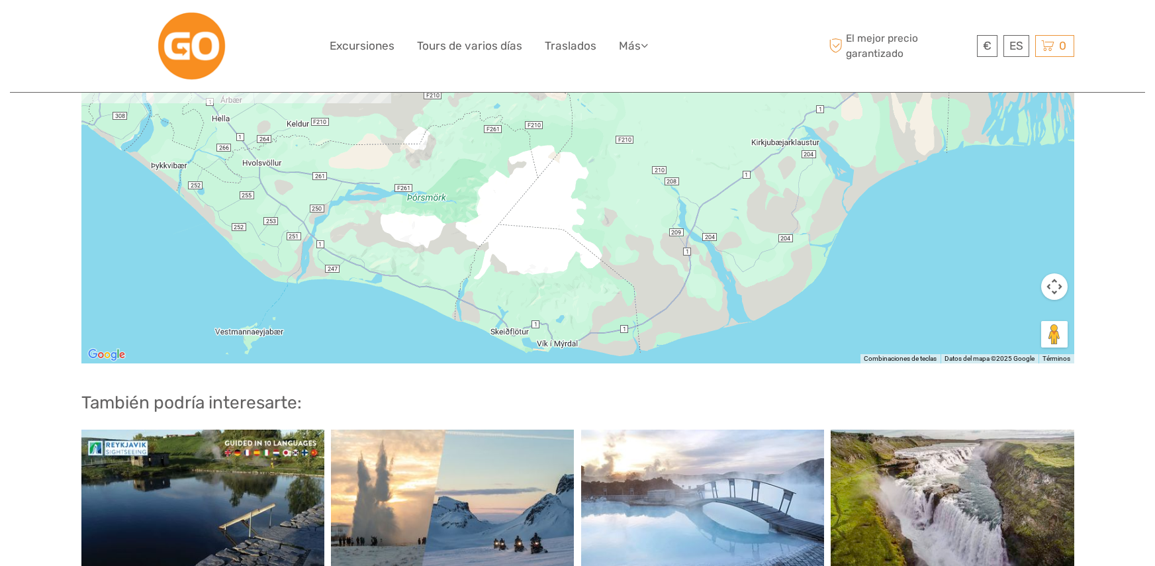
drag, startPoint x: 620, startPoint y: 259, endPoint x: 569, endPoint y: 290, distance: 59.7
click at [569, 290] on div "36, 806, [GEOGRAPHIC_DATA]" at bounding box center [577, 197] width 993 height 331
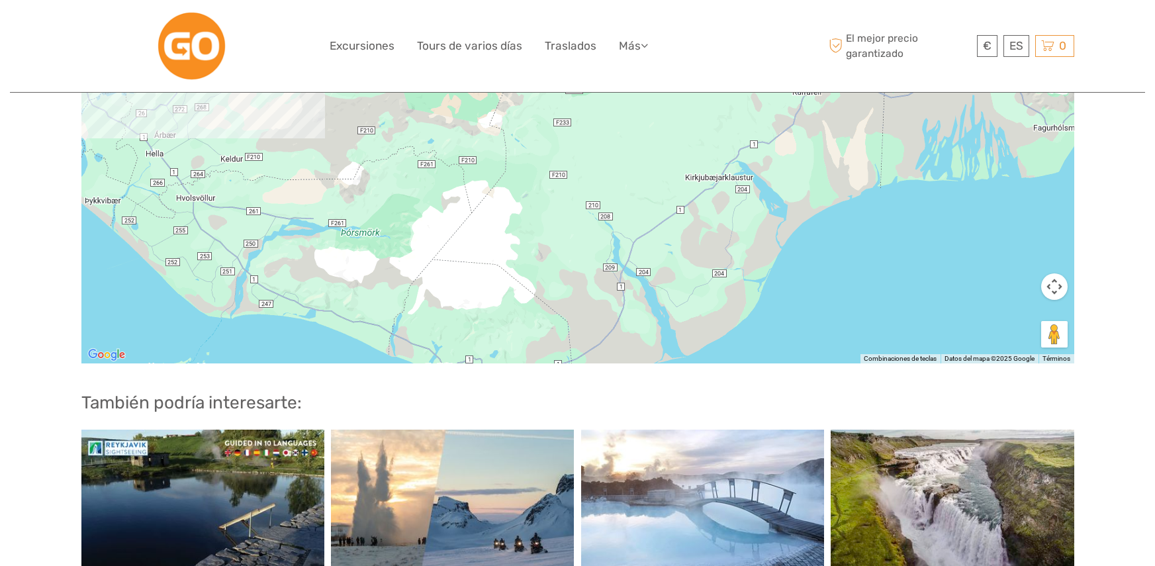
drag, startPoint x: 600, startPoint y: 240, endPoint x: 410, endPoint y: 308, distance: 201.6
click at [414, 306] on div "36, 806, [GEOGRAPHIC_DATA]" at bounding box center [577, 197] width 993 height 331
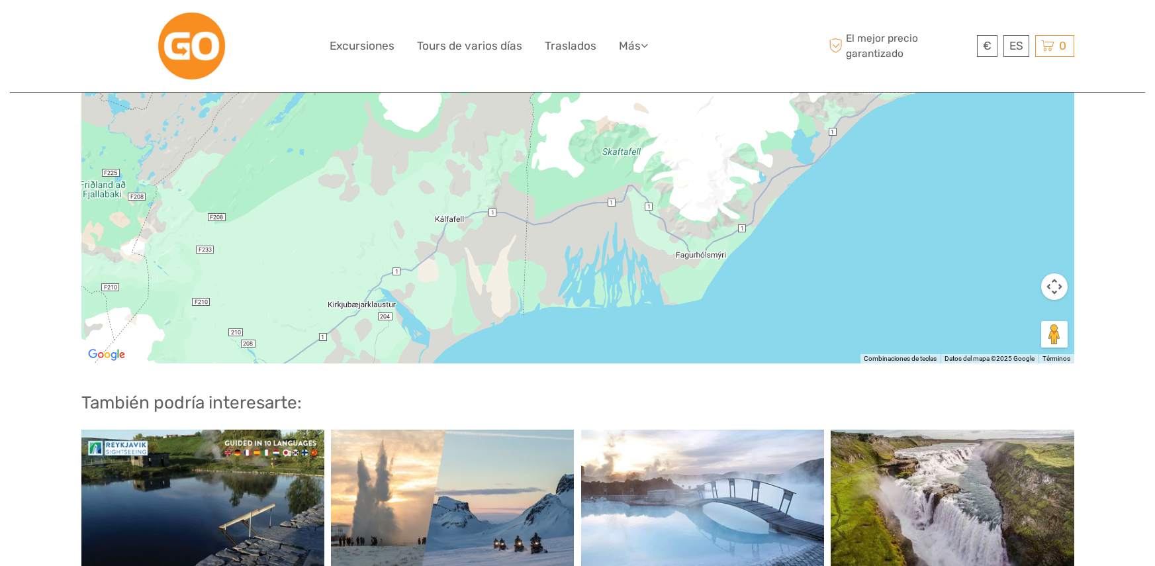
drag, startPoint x: 502, startPoint y: 244, endPoint x: 422, endPoint y: 320, distance: 110.5
click at [422, 320] on div "36, 806, [GEOGRAPHIC_DATA]" at bounding box center [577, 197] width 993 height 331
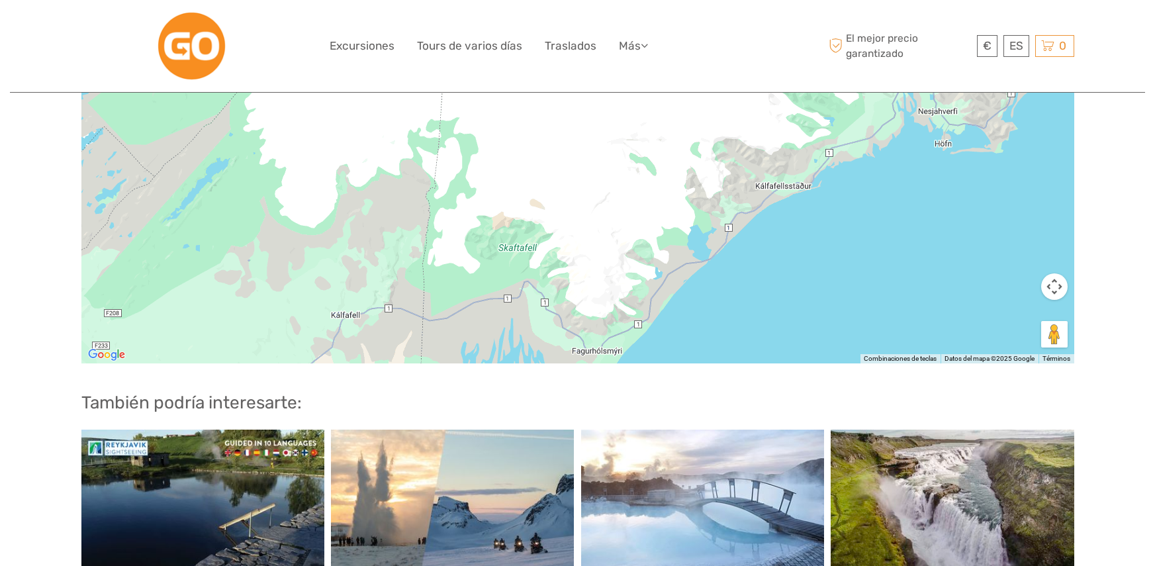
drag, startPoint x: 558, startPoint y: 253, endPoint x: 505, endPoint y: 287, distance: 62.8
click at [506, 286] on div "36, 806, [GEOGRAPHIC_DATA]" at bounding box center [577, 197] width 993 height 331
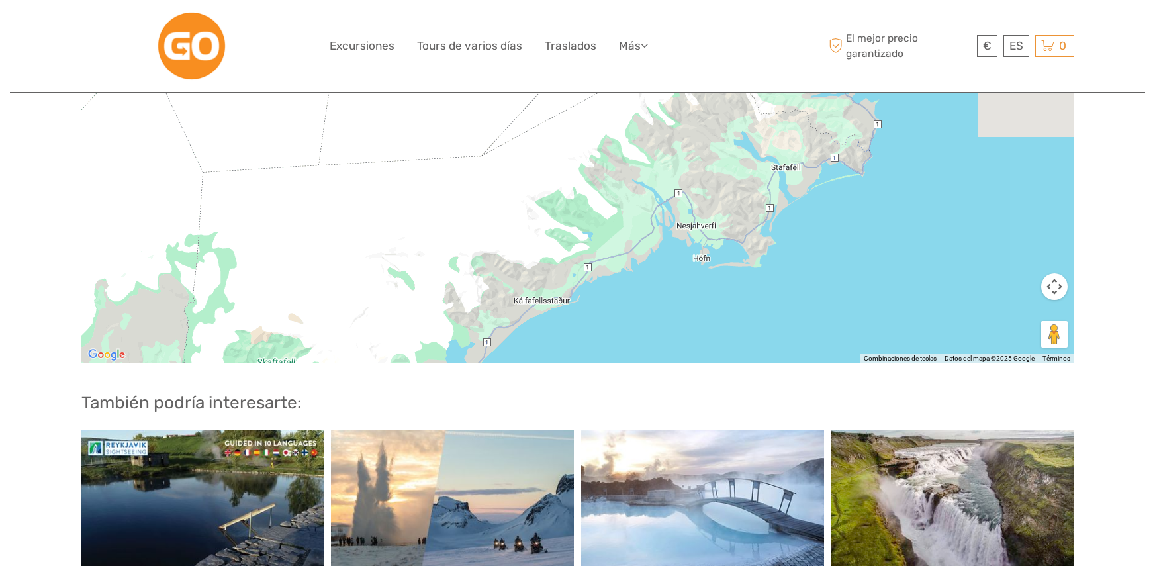
drag, startPoint x: 614, startPoint y: 240, endPoint x: 448, endPoint y: 307, distance: 179.4
click at [448, 307] on div "36, 806, [GEOGRAPHIC_DATA]" at bounding box center [577, 197] width 993 height 331
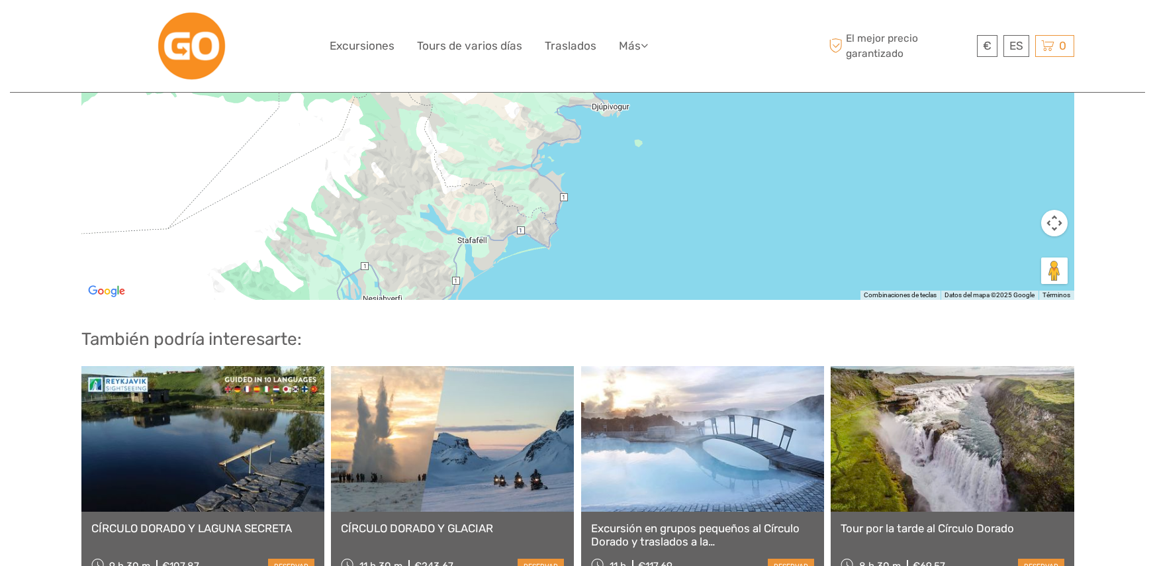
scroll to position [1721, 0]
